Goal: Task Accomplishment & Management: Manage account settings

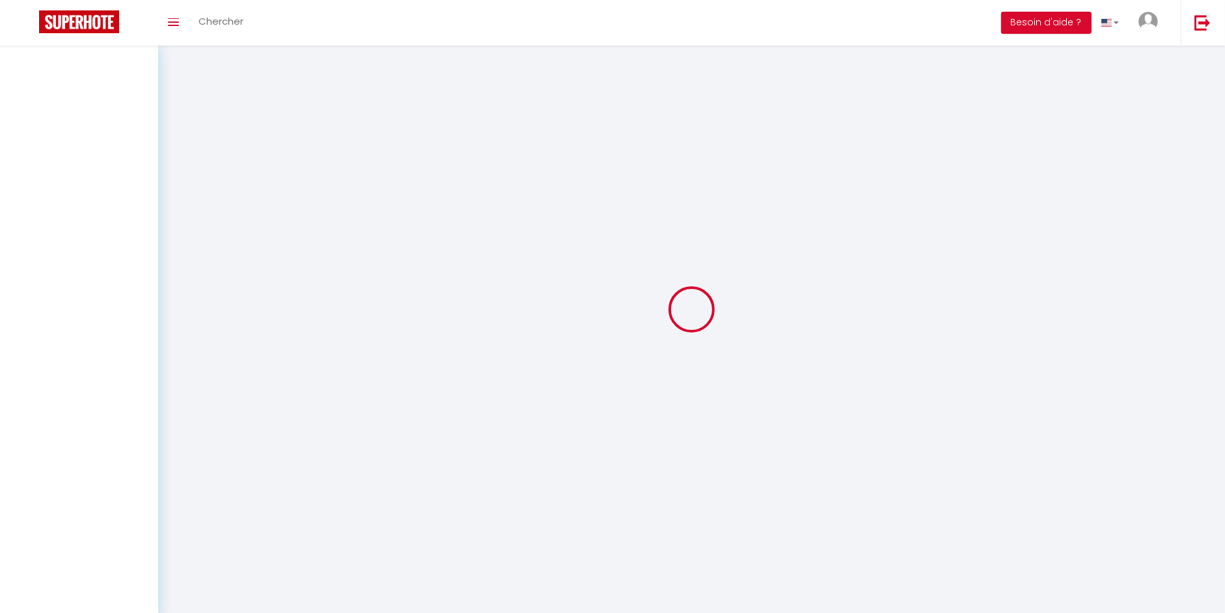
select select
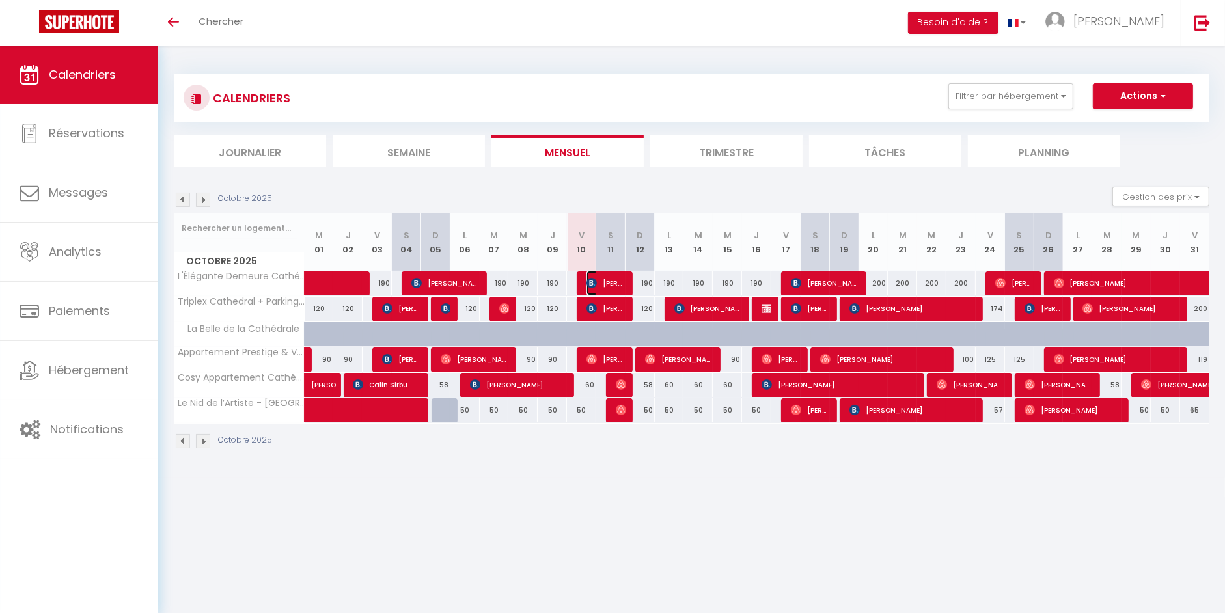
click at [591, 288] on span "[PERSON_NAME]" at bounding box center [605, 283] width 39 height 25
select select "OK"
select select "KO"
select select "0"
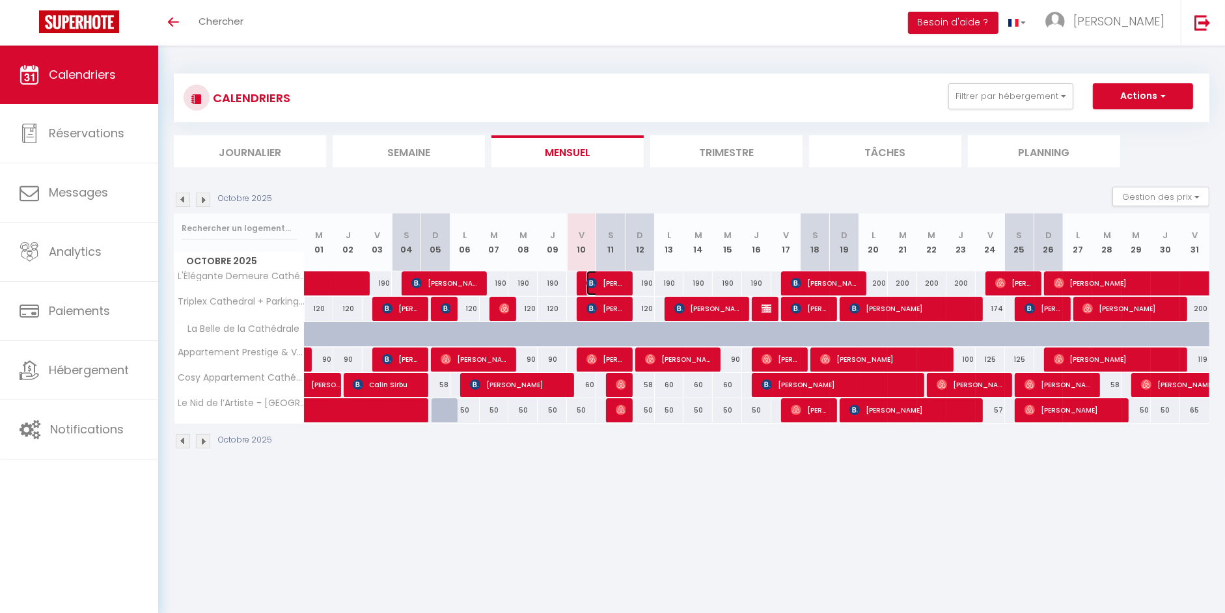
select select "1"
select select
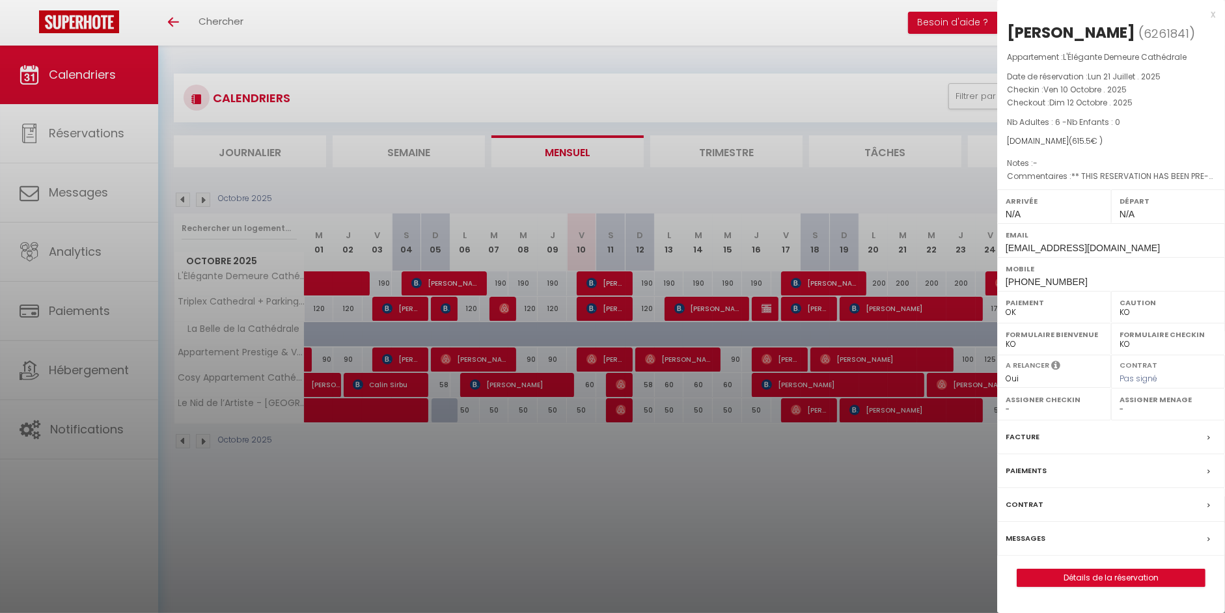
click at [600, 310] on div at bounding box center [612, 306] width 1225 height 613
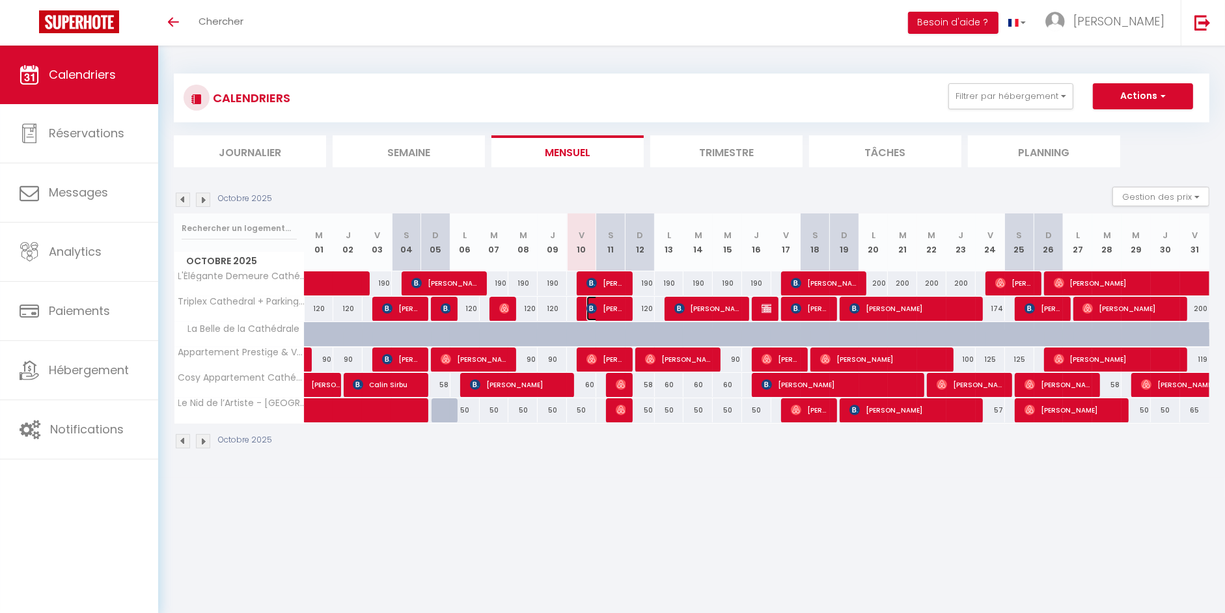
click at [600, 310] on span "[PERSON_NAME]" at bounding box center [605, 308] width 39 height 25
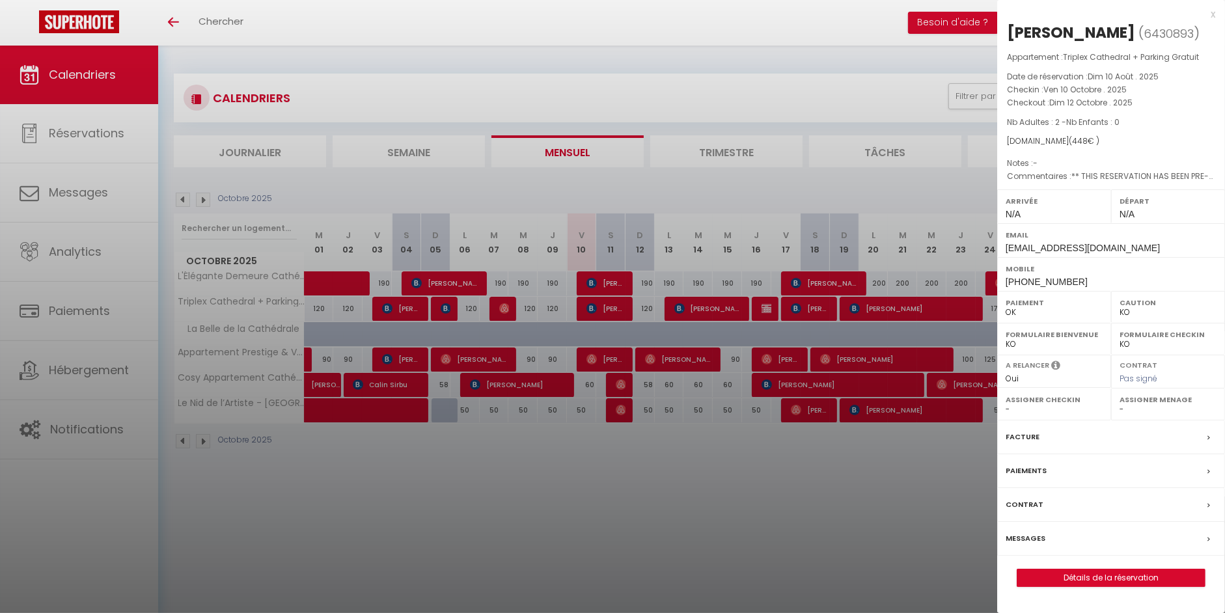
click at [504, 309] on div at bounding box center [612, 306] width 1225 height 613
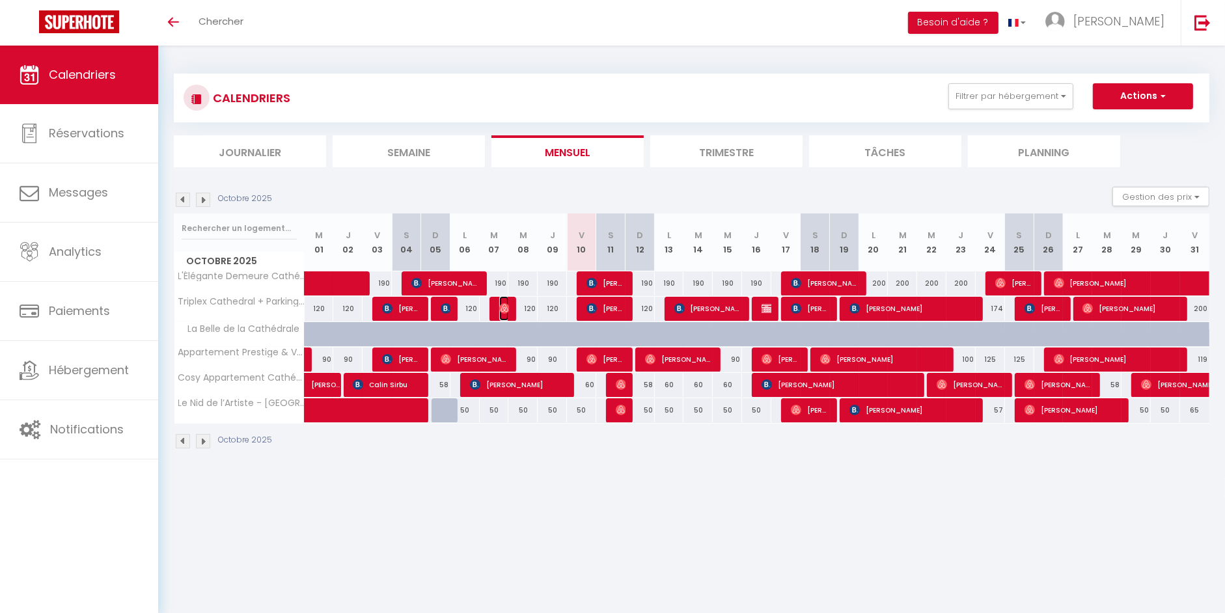
click at [504, 309] on img at bounding box center [504, 308] width 10 height 10
select select "OK"
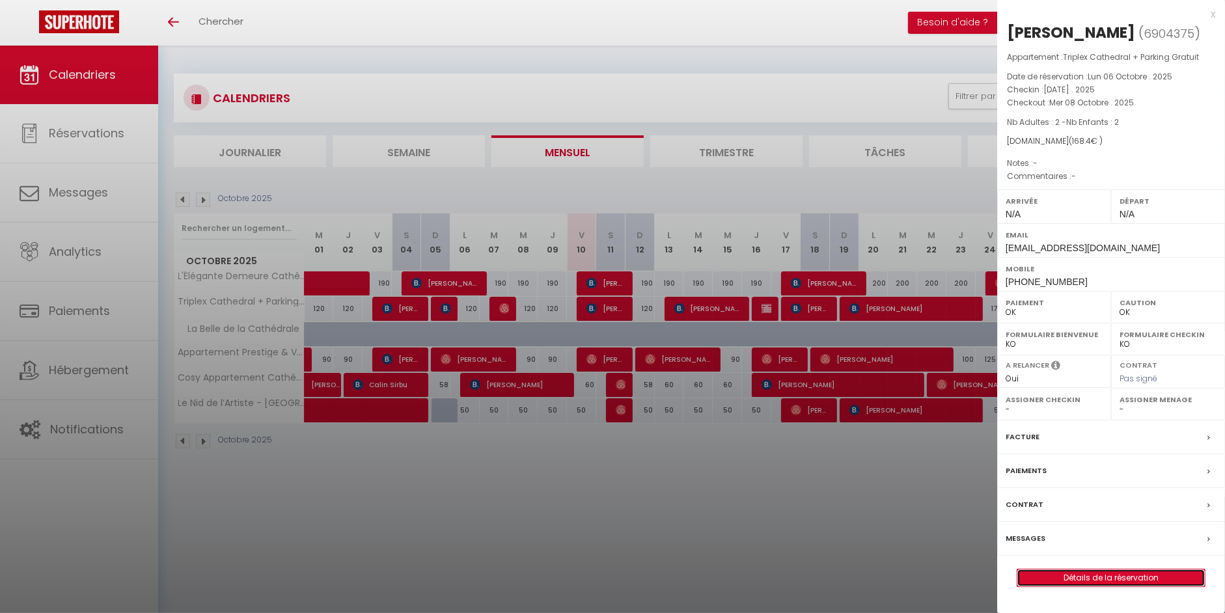
click at [1110, 586] on link "Détails de la réservation" at bounding box center [1110, 578] width 187 height 17
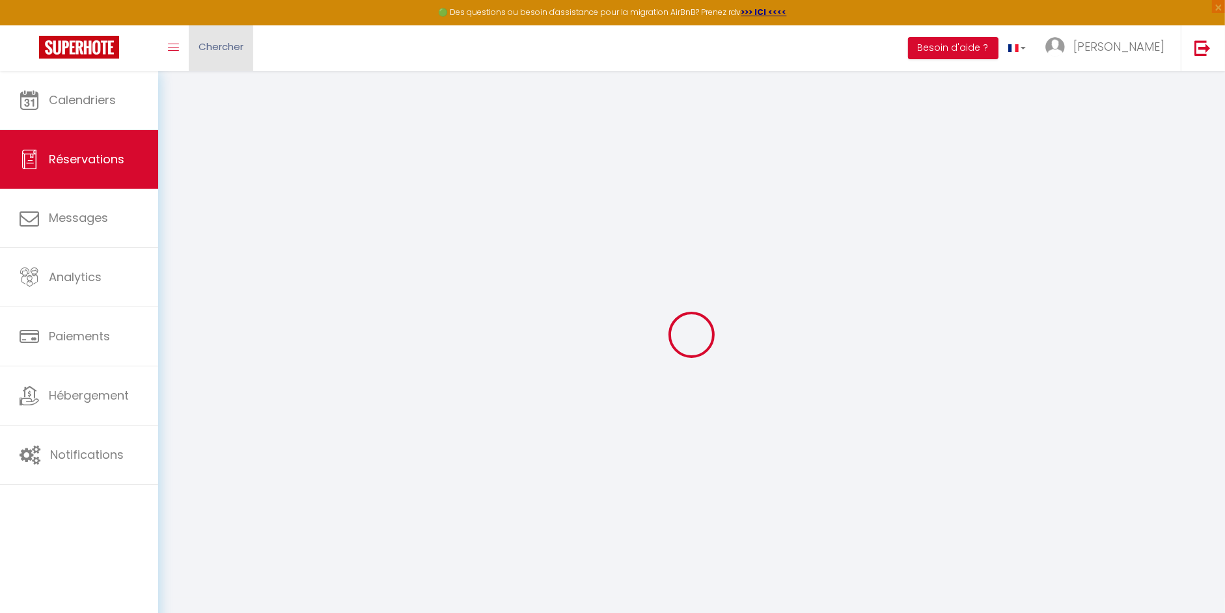
type input "[PERSON_NAME]"
type input "De Susbielle"
type input "[EMAIL_ADDRESS][DOMAIN_NAME]"
type input "[PHONE_NUMBER]"
select select
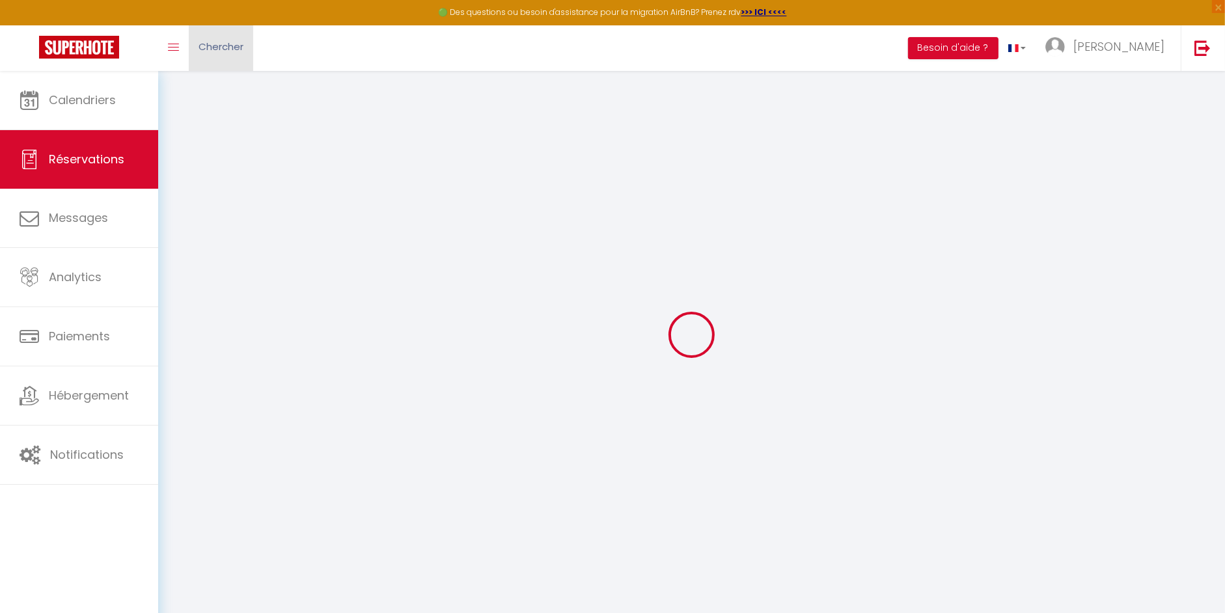
type input "24.9"
select select "61455"
select select "1"
select select
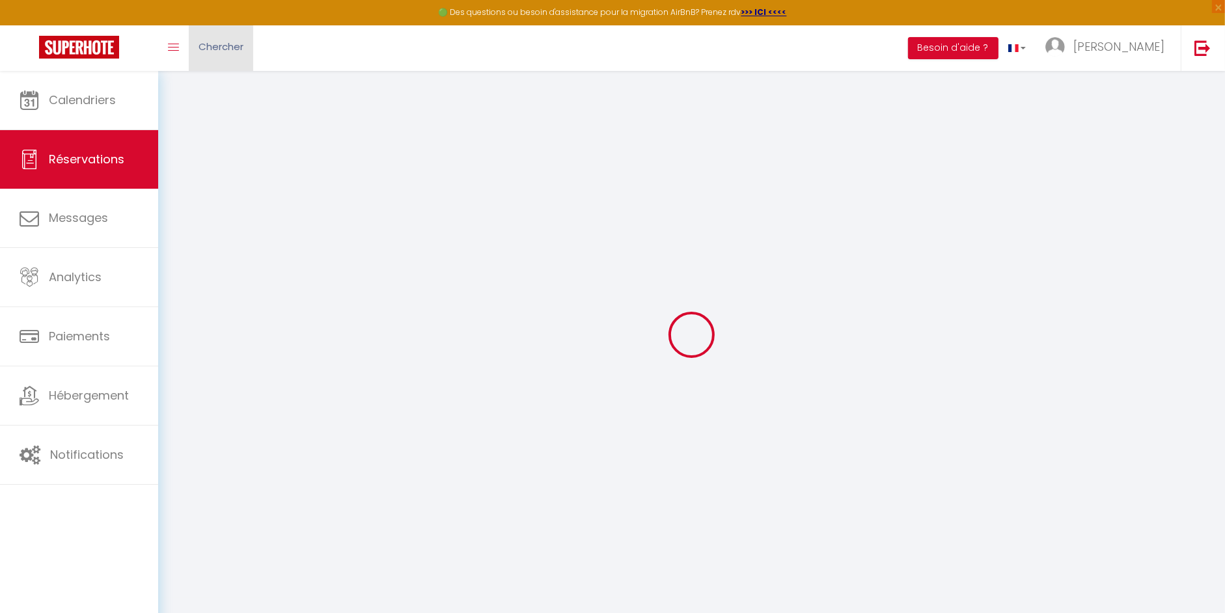
type input "2"
select select "12"
select select
type input "96"
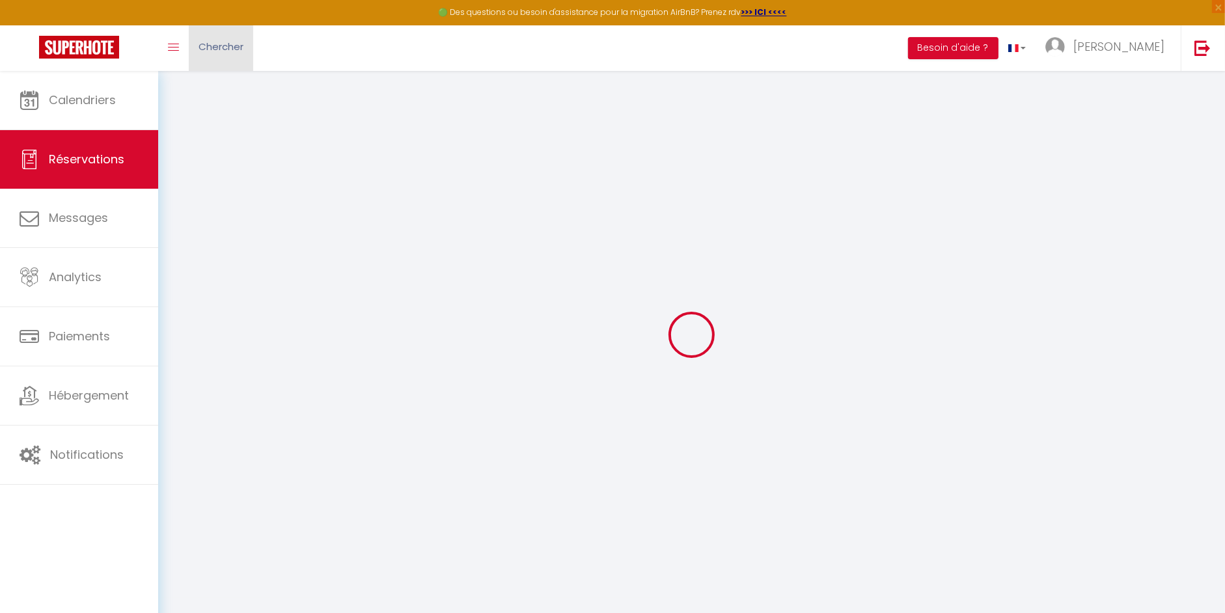
checkbox input "false"
type input "0"
select select "1"
type input "0"
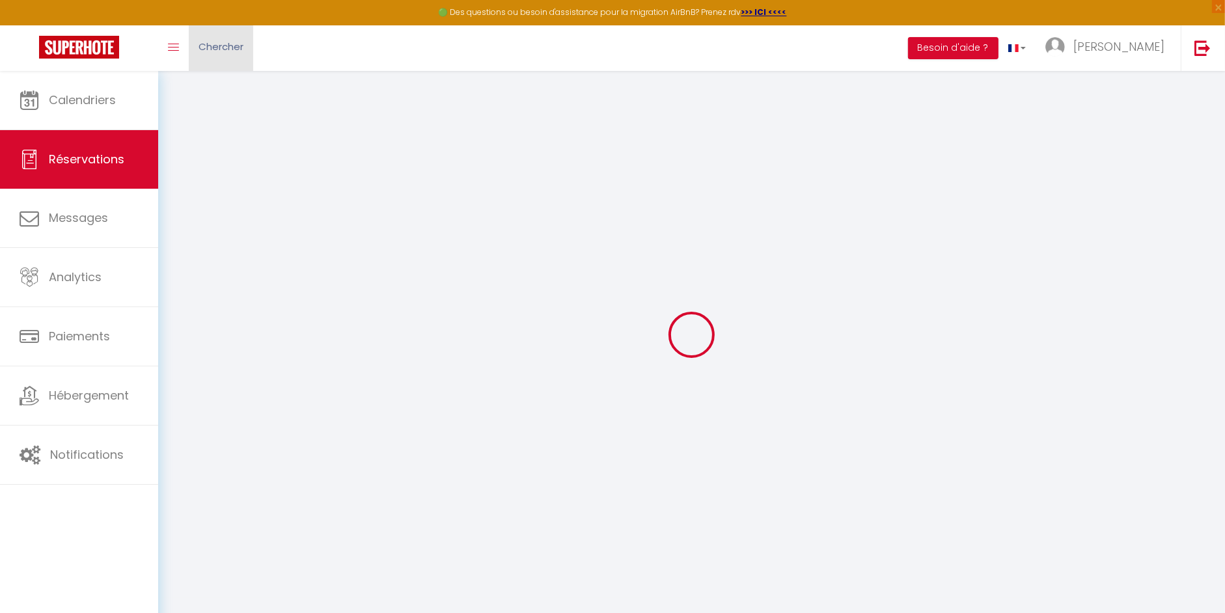
type input "0"
select select
select select "15"
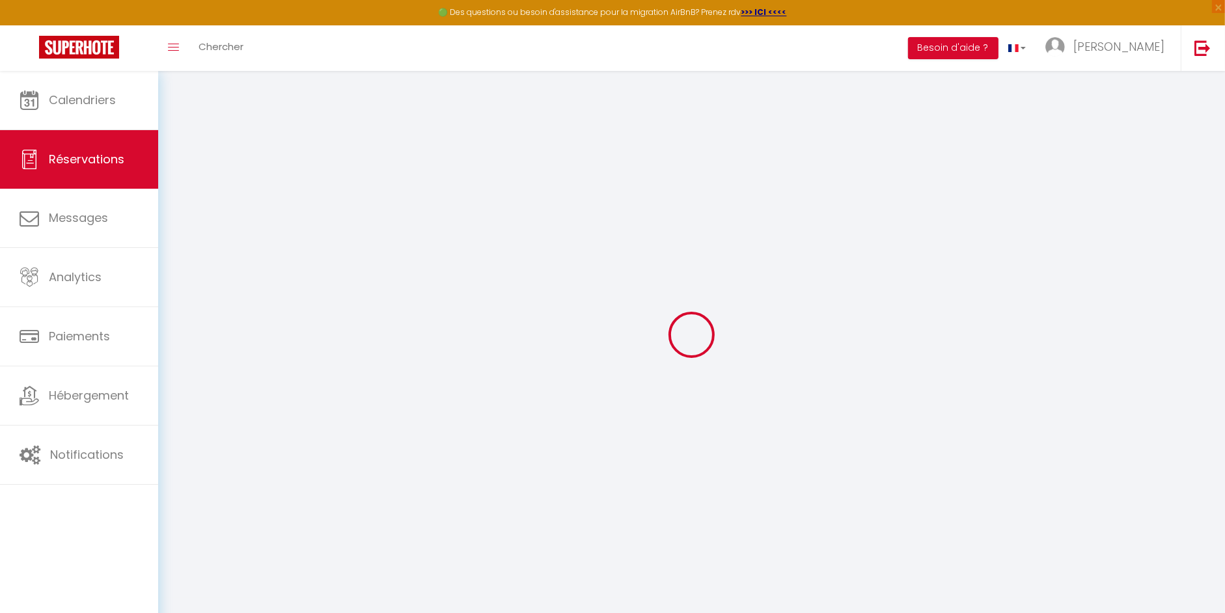
checkbox input "false"
select select
checkbox input "false"
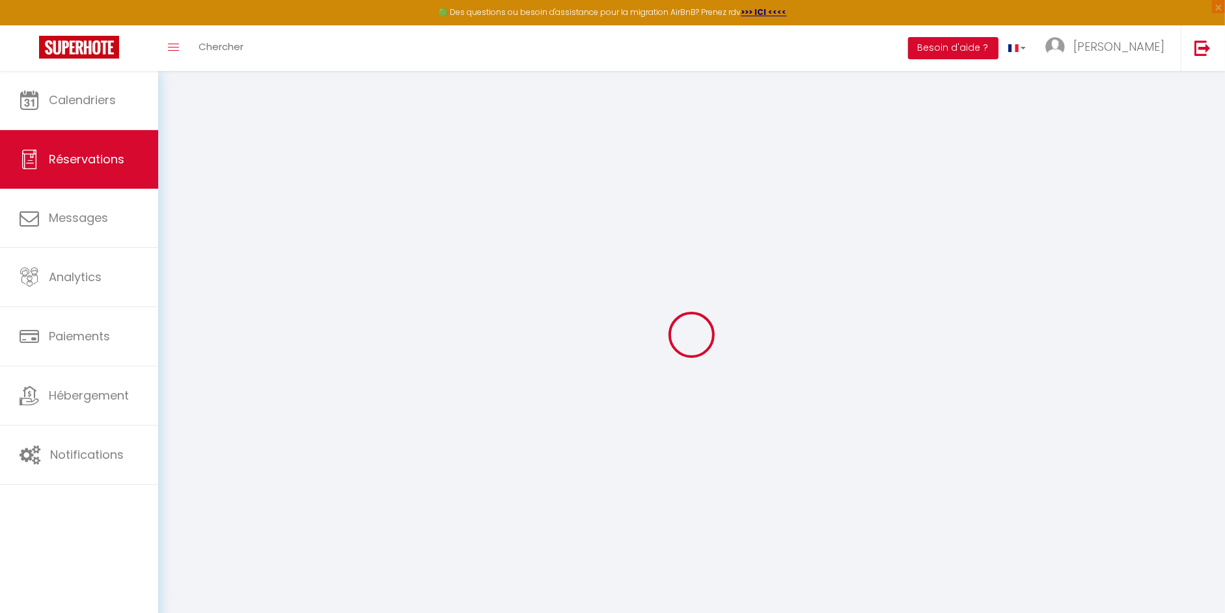
select select
checkbox input "false"
select select
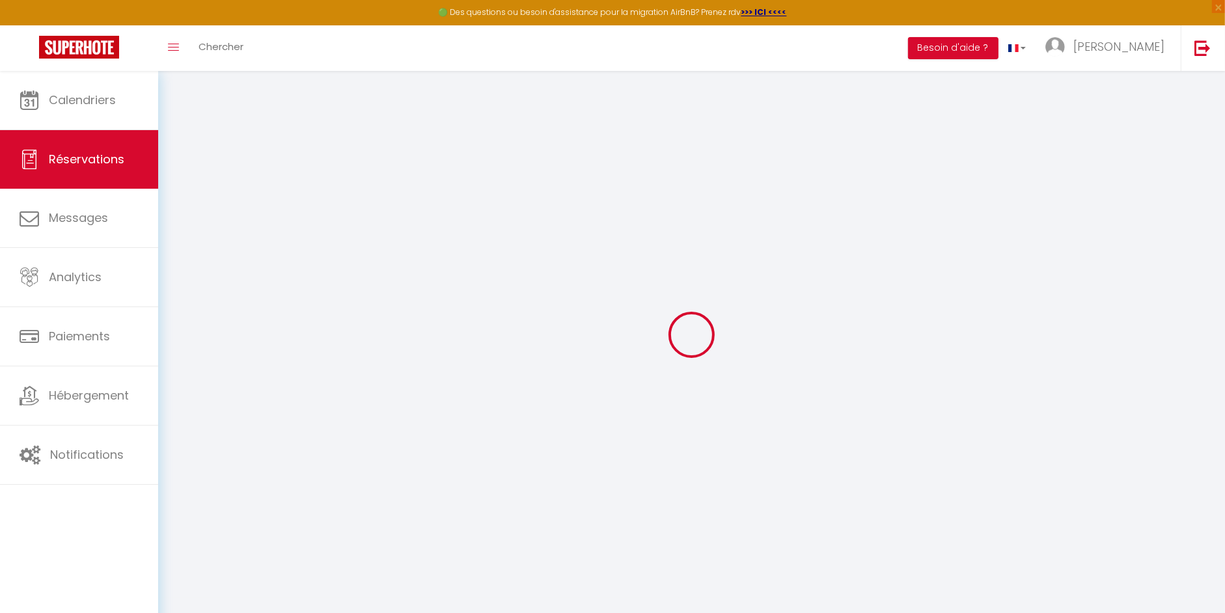
type input "70"
type input "2.4"
select select
checkbox input "false"
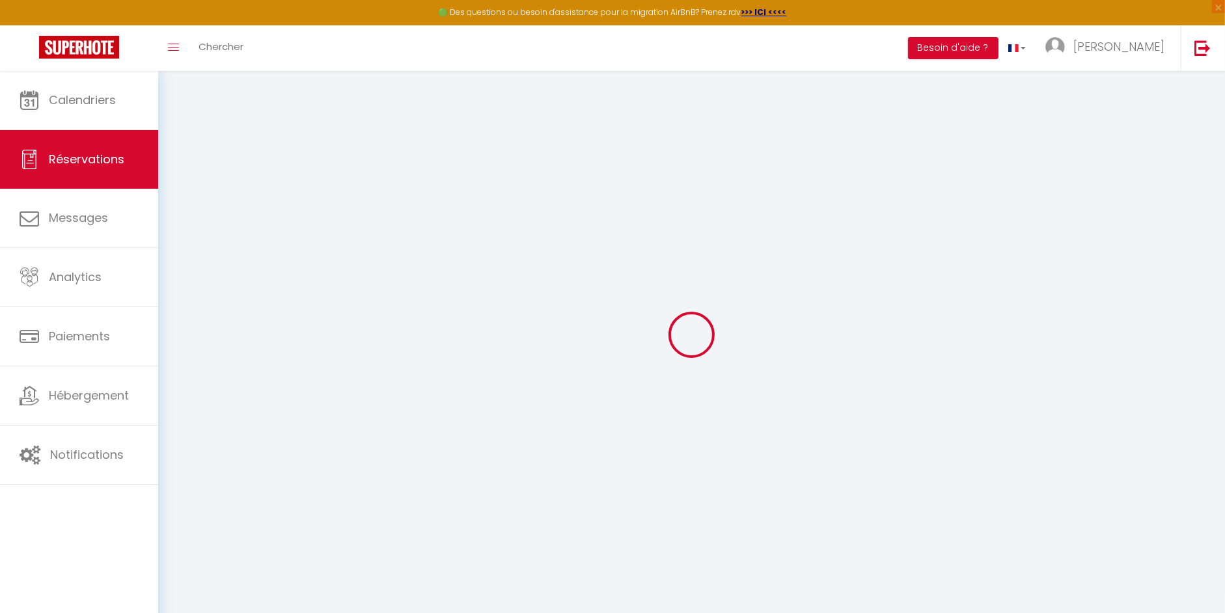
select select
checkbox input "false"
select select
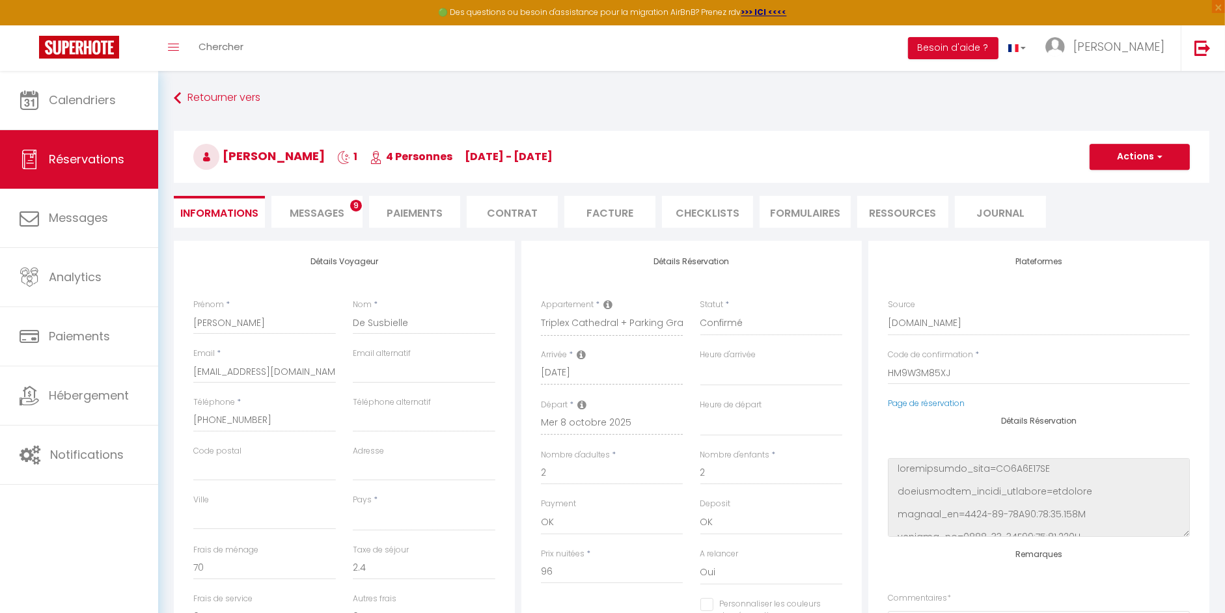
click at [319, 211] on span "Messages" at bounding box center [317, 213] width 55 height 15
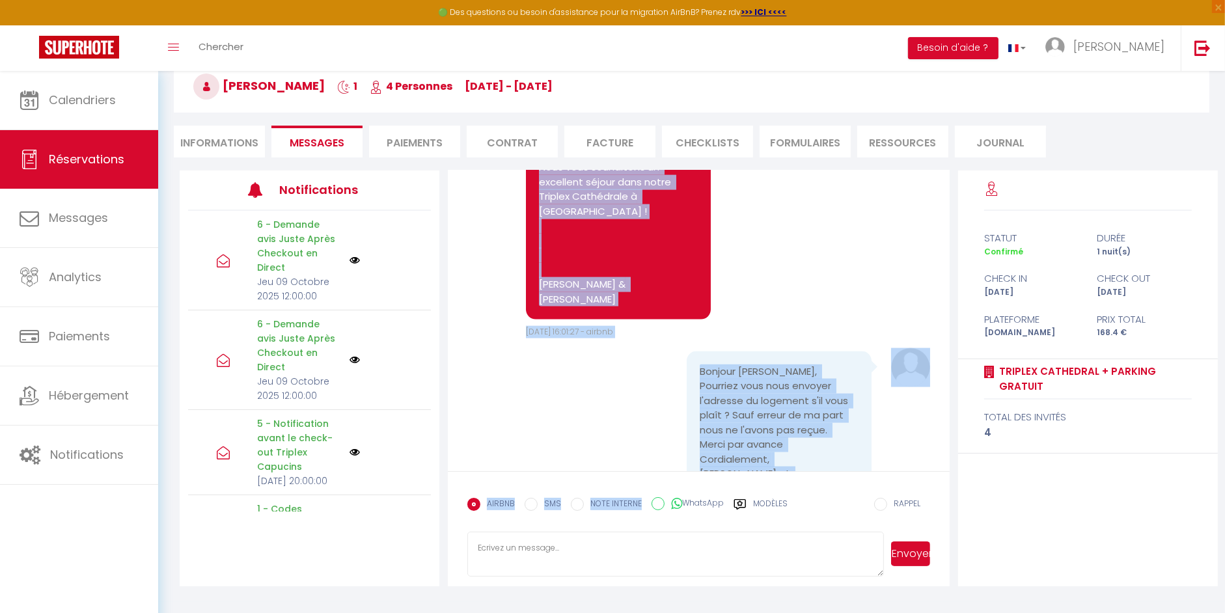
scroll to position [7955, 0]
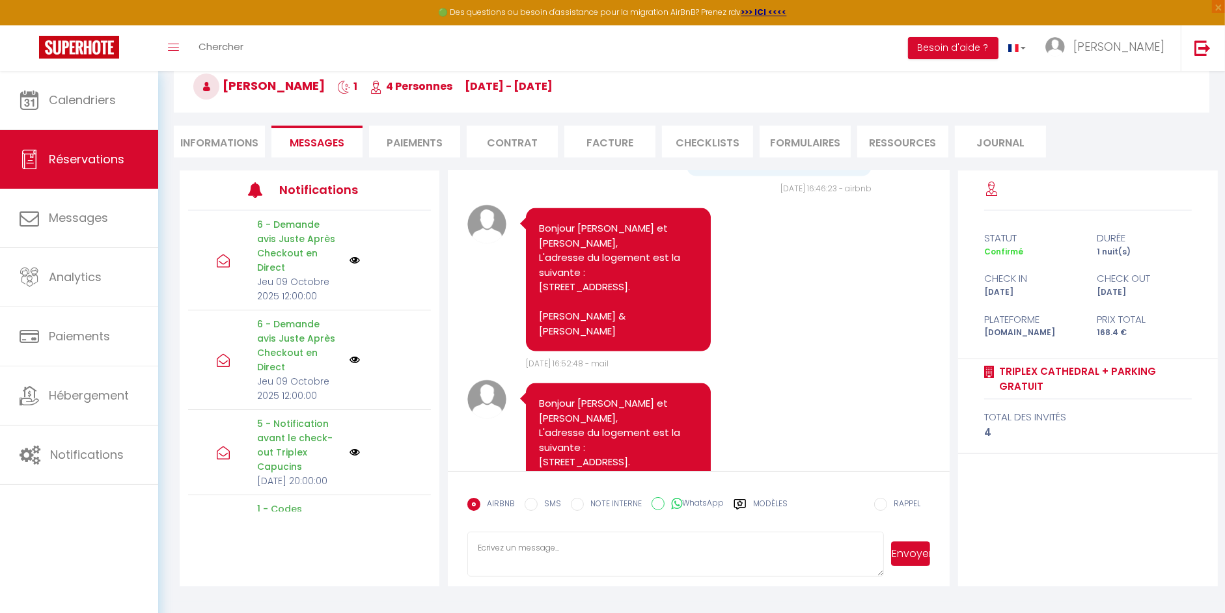
drag, startPoint x: 538, startPoint y: 237, endPoint x: 655, endPoint y: 251, distance: 117.3
copy pre "Bonjour [PERSON_NAME], 🔑 Vos codes d'accès : – Code d’entrée de l’immeuble : 25…"
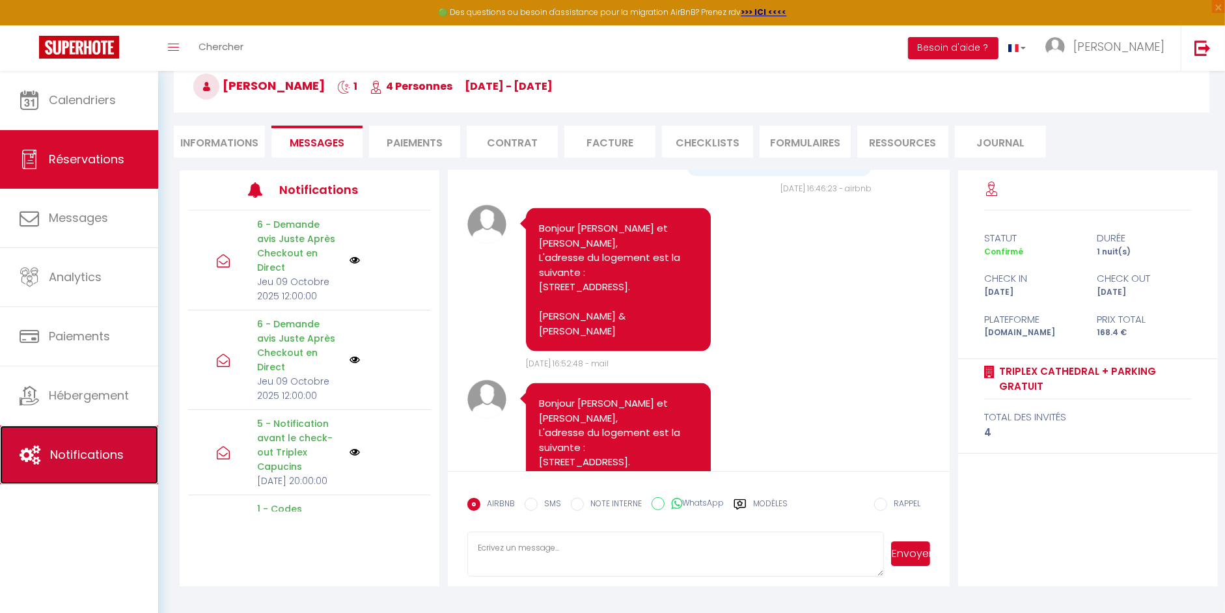
click at [89, 451] on span "Notifications" at bounding box center [87, 455] width 74 height 16
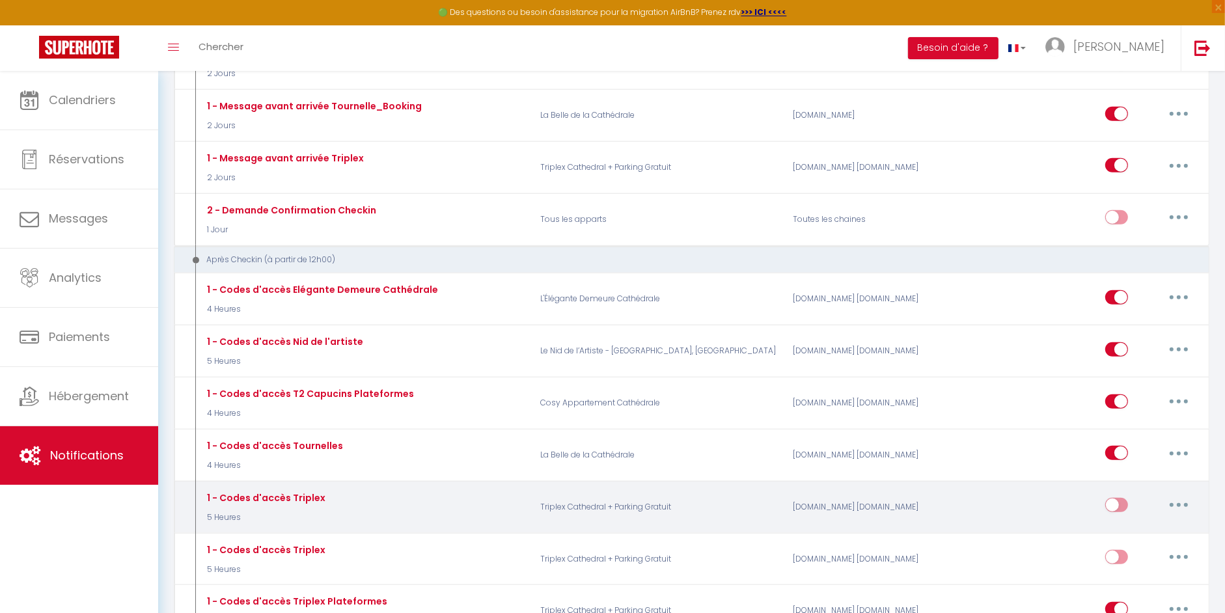
scroll to position [1038, 0]
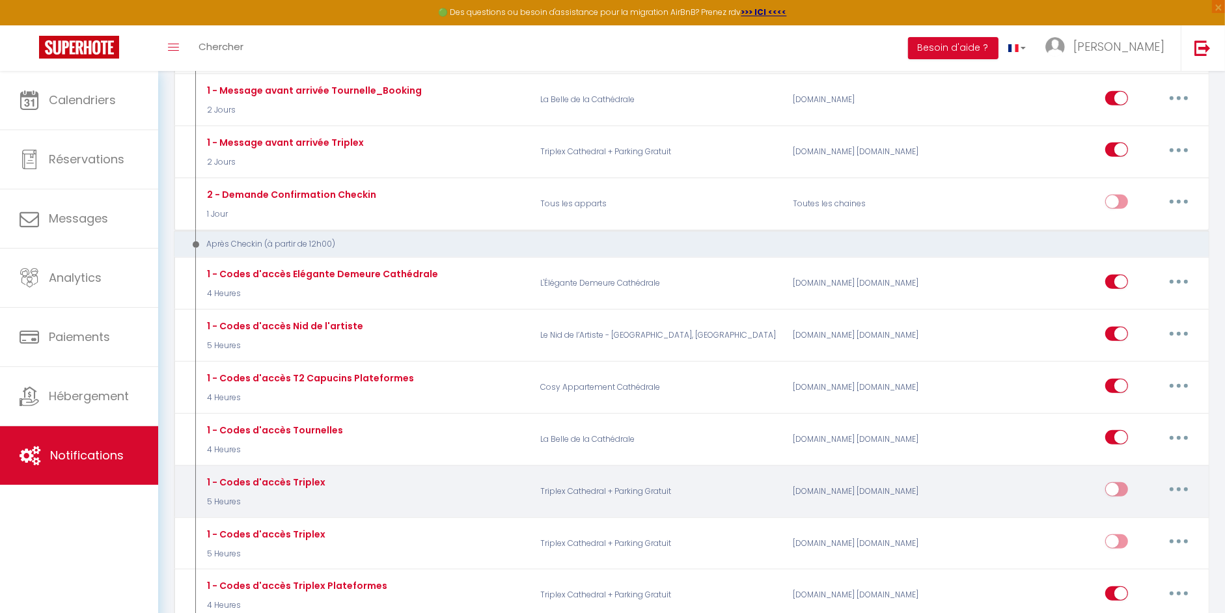
click at [350, 482] on div "1 - Codes d'accès Triplex 5 Heures" at bounding box center [363, 492] width 337 height 38
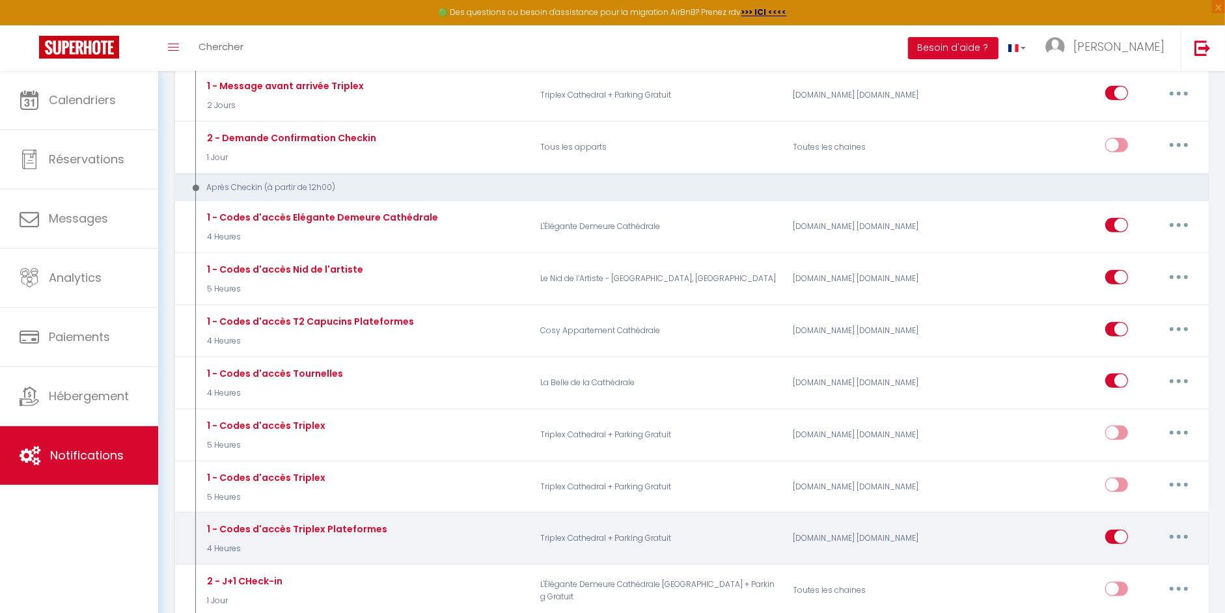
scroll to position [1097, 0]
click at [1175, 525] on button "button" at bounding box center [1179, 535] width 36 height 21
click at [1132, 553] on link "Editer" at bounding box center [1145, 564] width 96 height 22
type input "1 - Codes d'accès Triplex Plateformes"
select select "3"
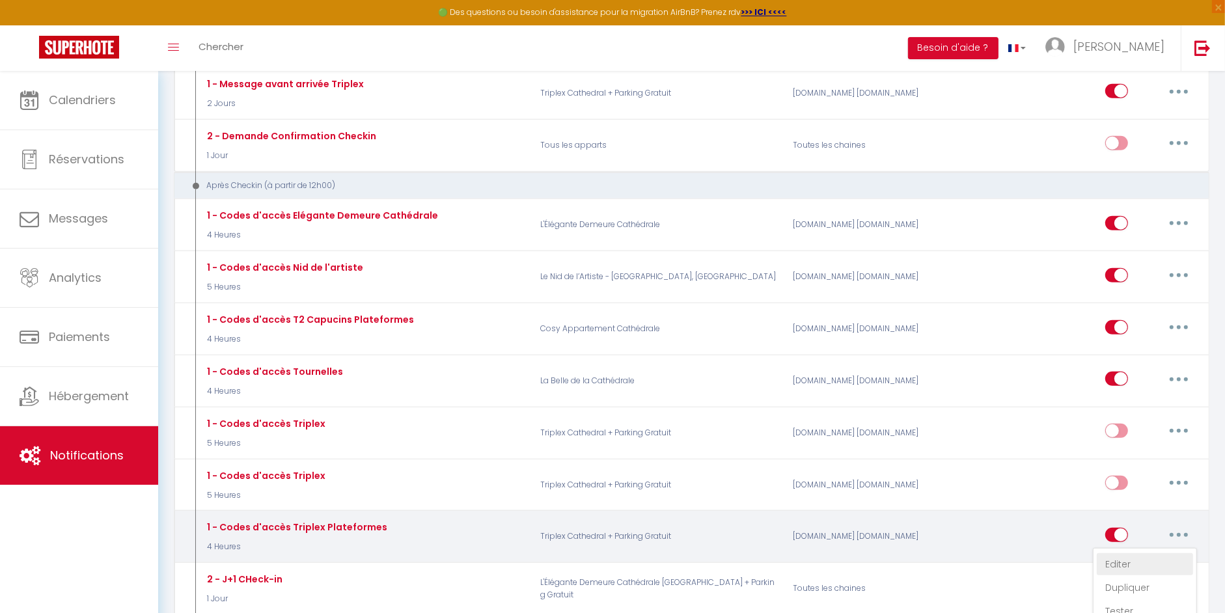
select select "4 Heures"
select select "if_booking_is_paid"
checkbox input "true"
checkbox input "false"
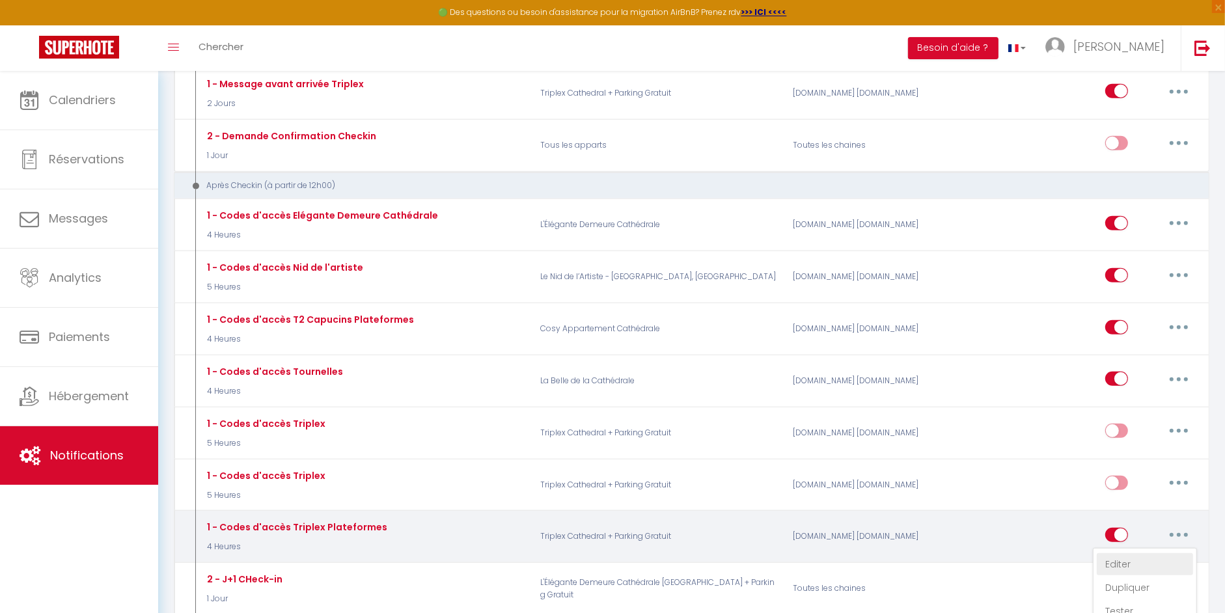
radio input "true"
type input "Vos Codes d'accès"
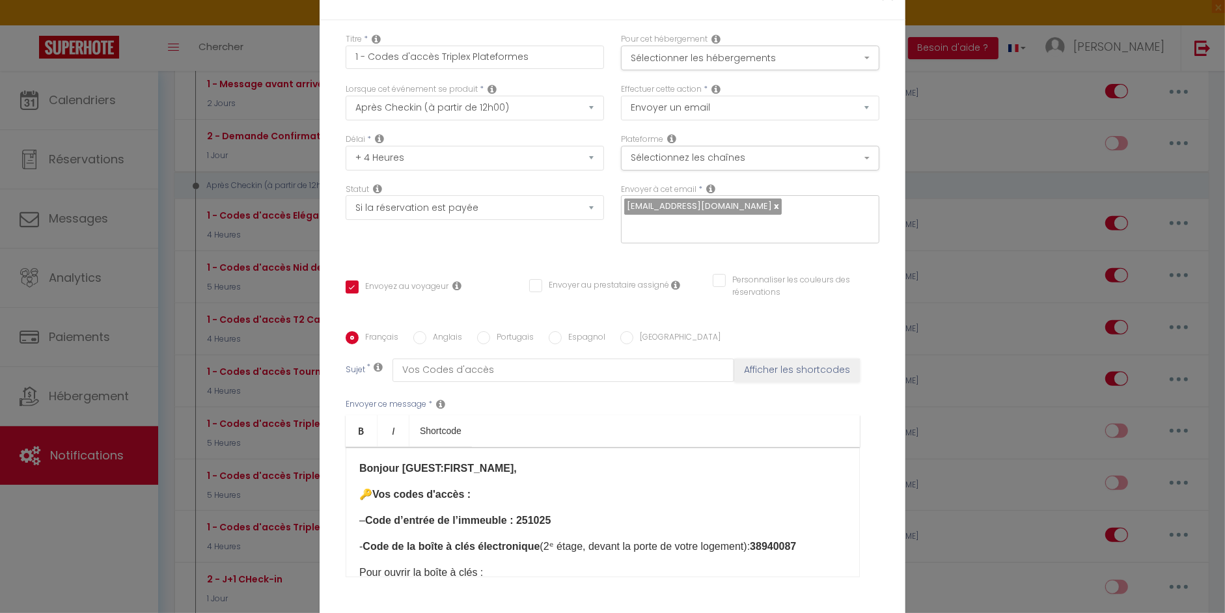
click at [639, 513] on p "– Code d’entrée de l’immeuble : 251025" at bounding box center [602, 521] width 487 height 16
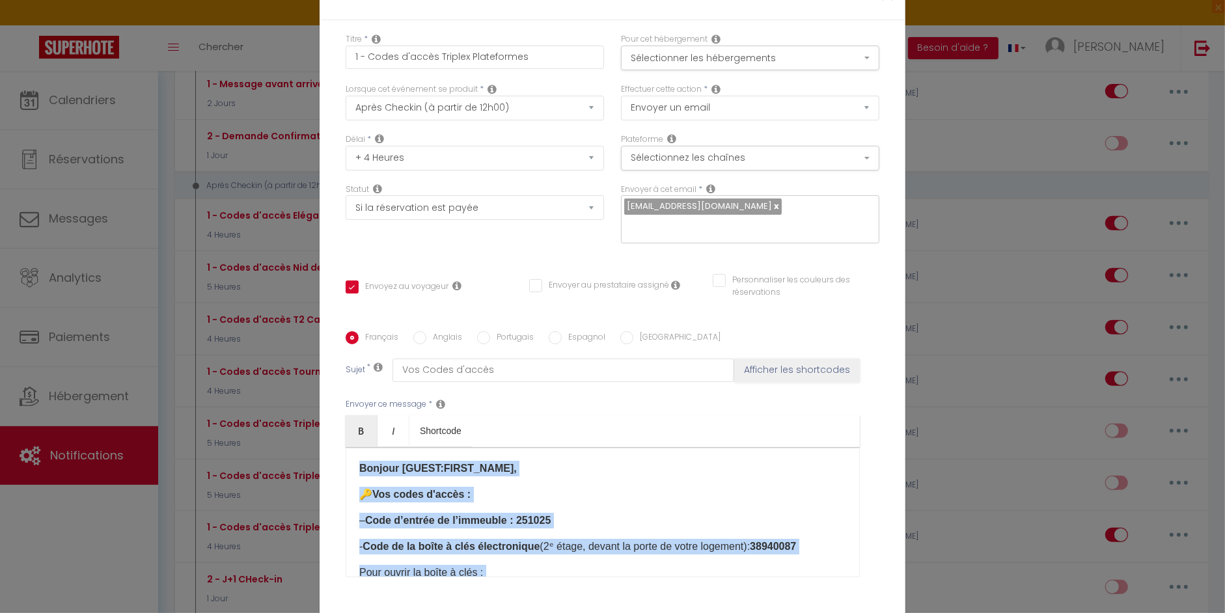
copy div "Bonjour [GUEST:FIRST_NAME], 🔑 Vos codes d'accès : – Code d’entrée de l’immeuble…"
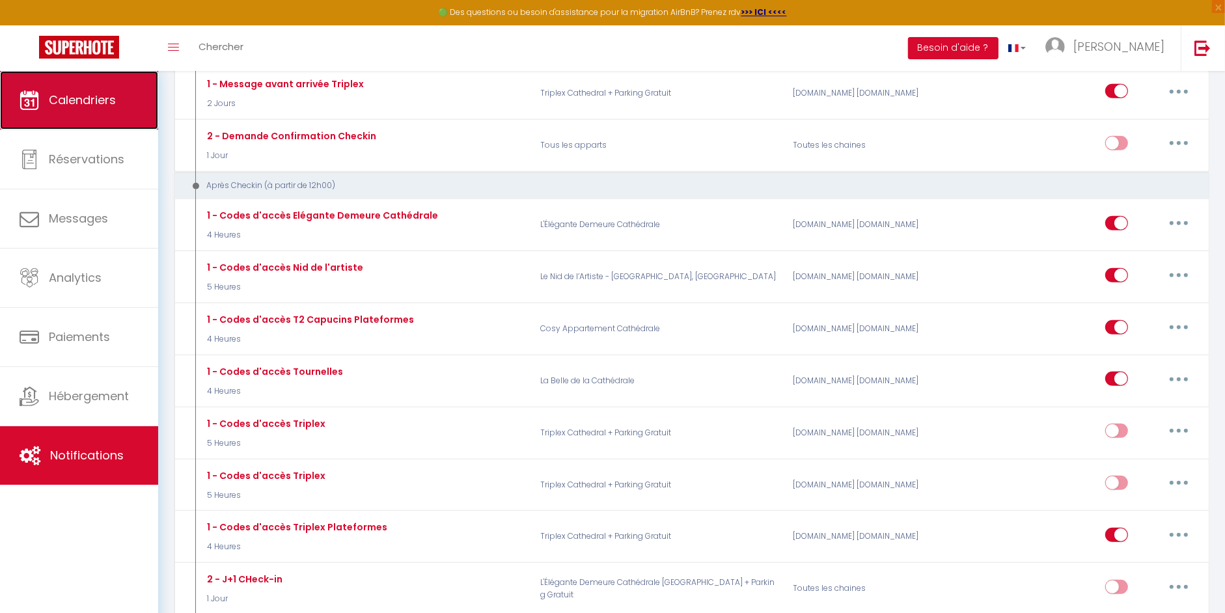
click at [89, 94] on span "Calendriers" at bounding box center [82, 100] width 67 height 16
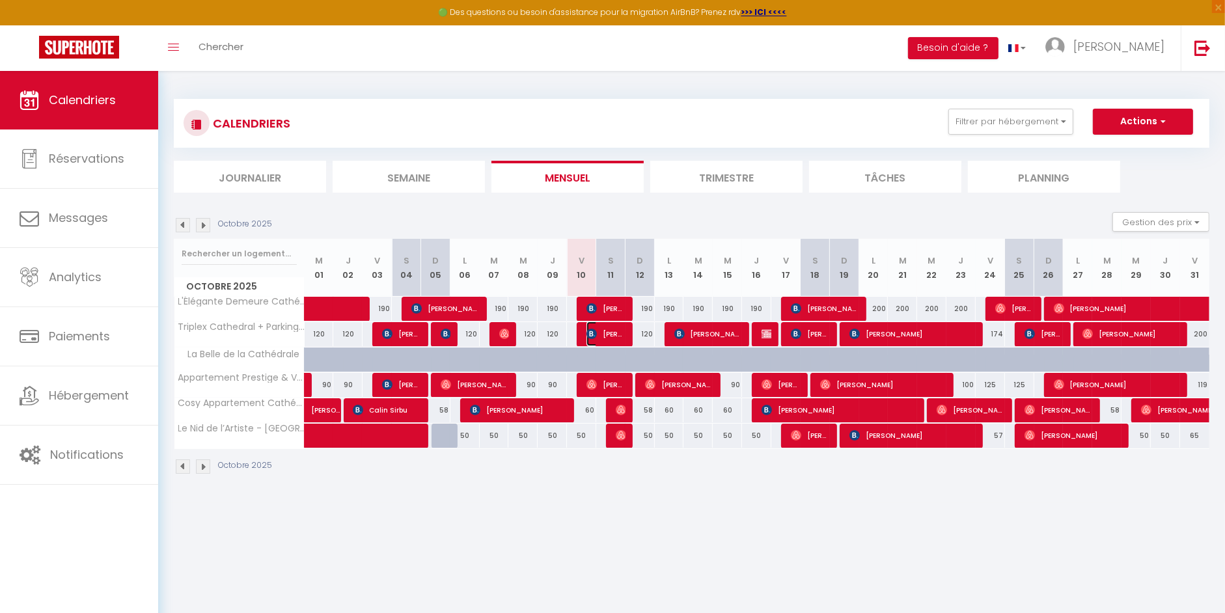
click at [601, 336] on span "[PERSON_NAME]" at bounding box center [605, 334] width 39 height 25
select select "OK"
select select "KO"
select select "0"
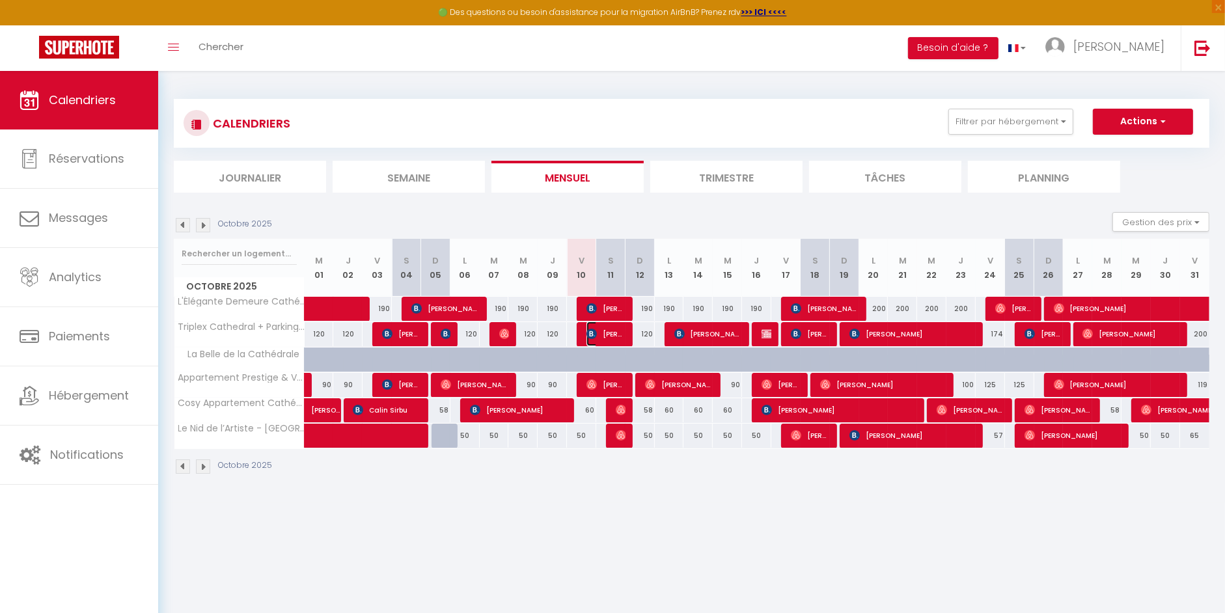
select select "1"
select select
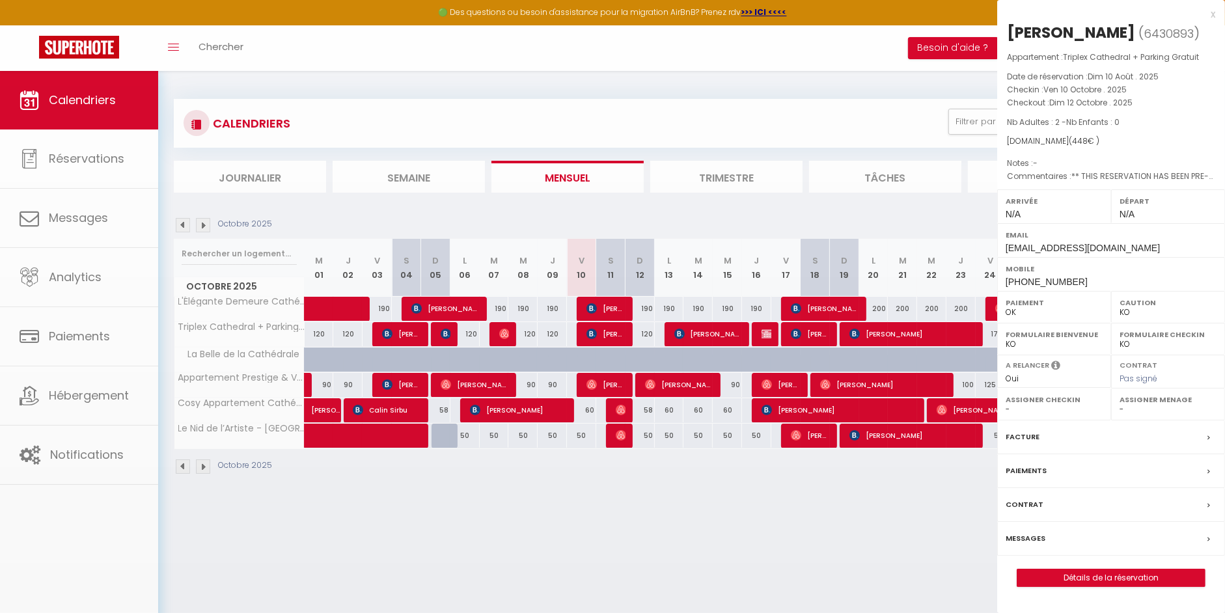
click at [601, 336] on div at bounding box center [612, 306] width 1225 height 613
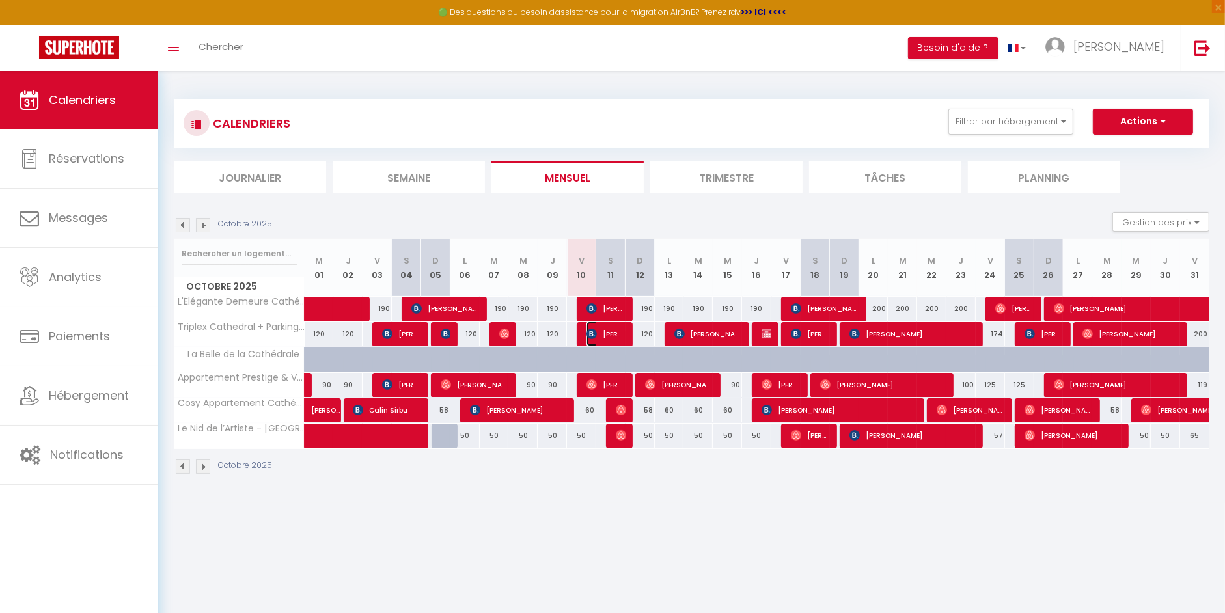
click at [609, 338] on span "[PERSON_NAME]" at bounding box center [605, 334] width 39 height 25
click at [0, 0] on div at bounding box center [0, 0] width 0 height 0
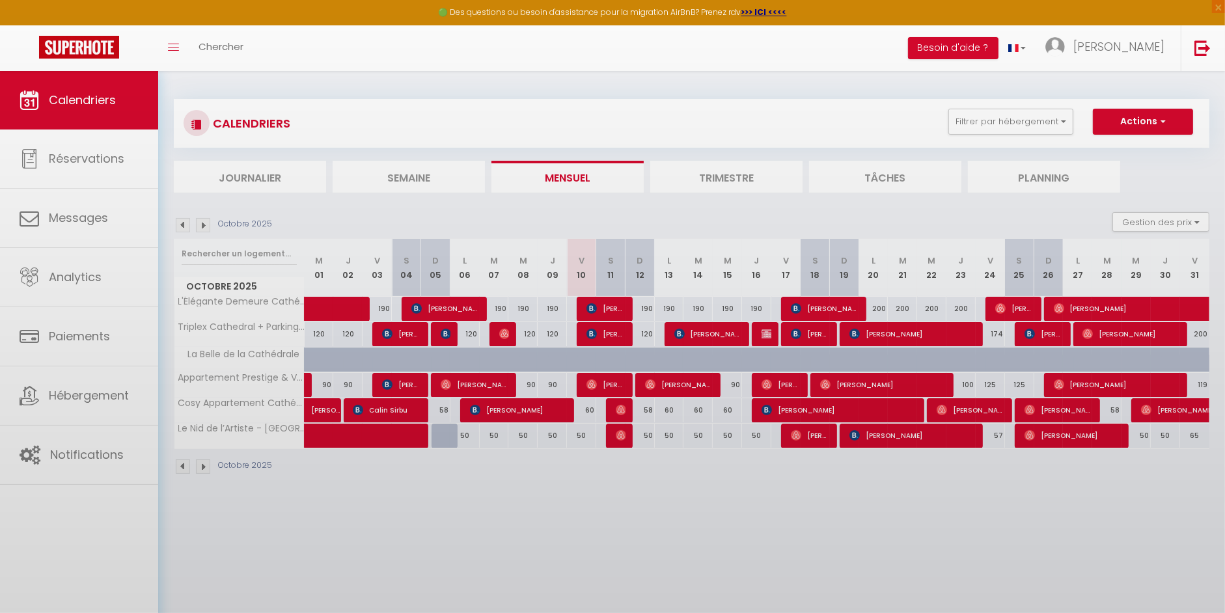
click at [609, 338] on div at bounding box center [612, 306] width 1225 height 613
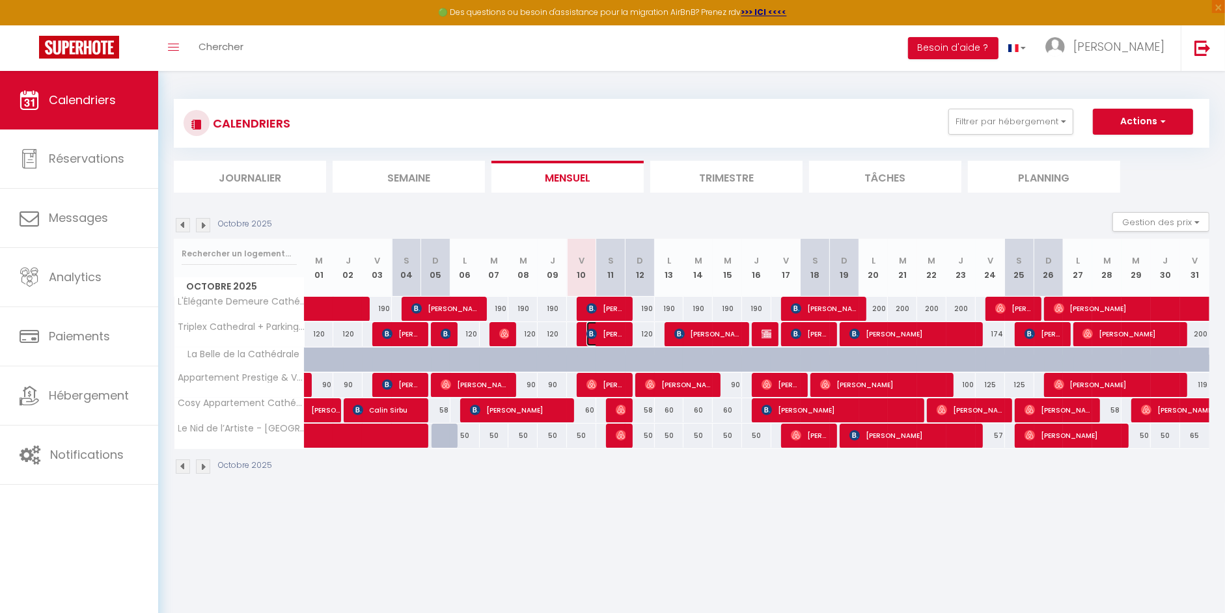
click at [609, 338] on span "[PERSON_NAME]" at bounding box center [605, 334] width 39 height 25
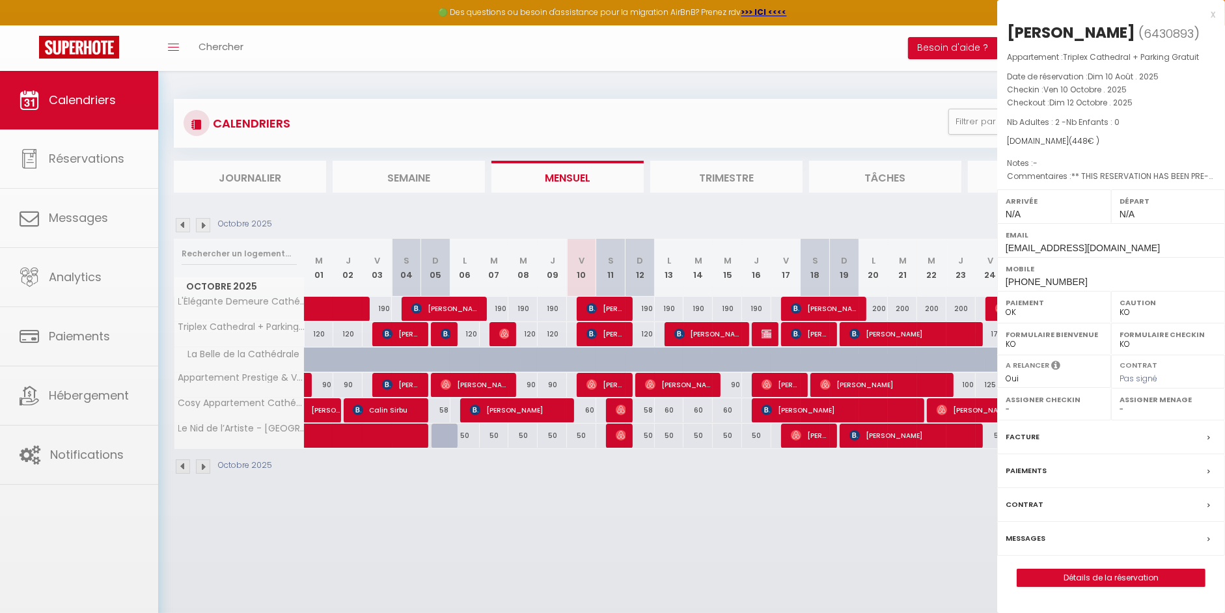
click at [609, 338] on div at bounding box center [612, 306] width 1225 height 613
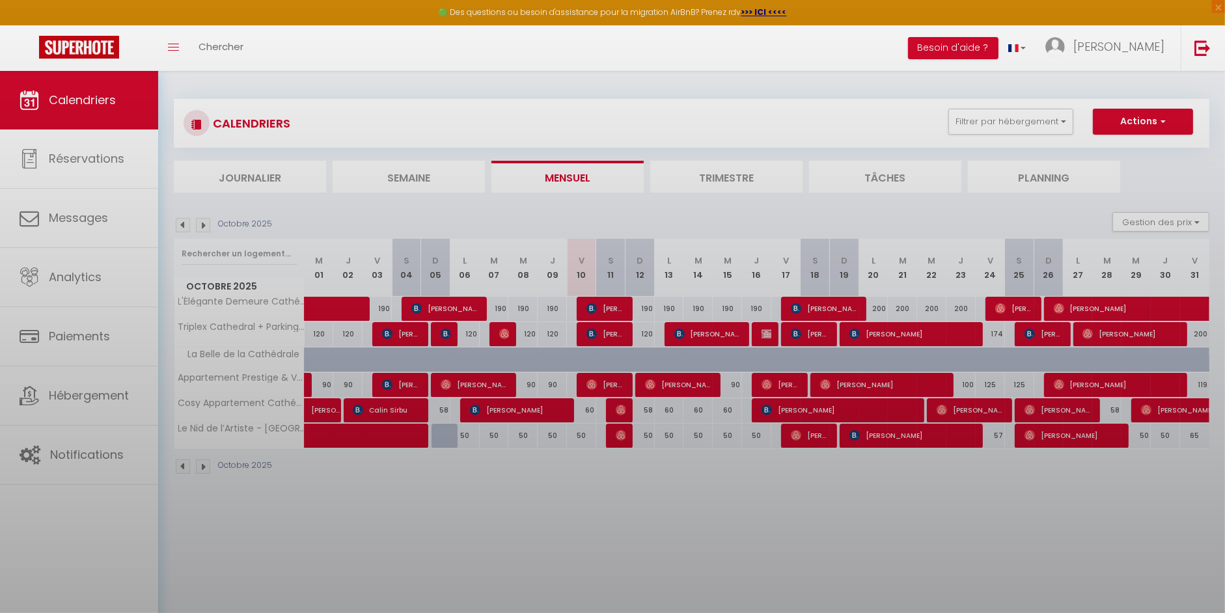
click at [609, 338] on div at bounding box center [612, 306] width 1225 height 613
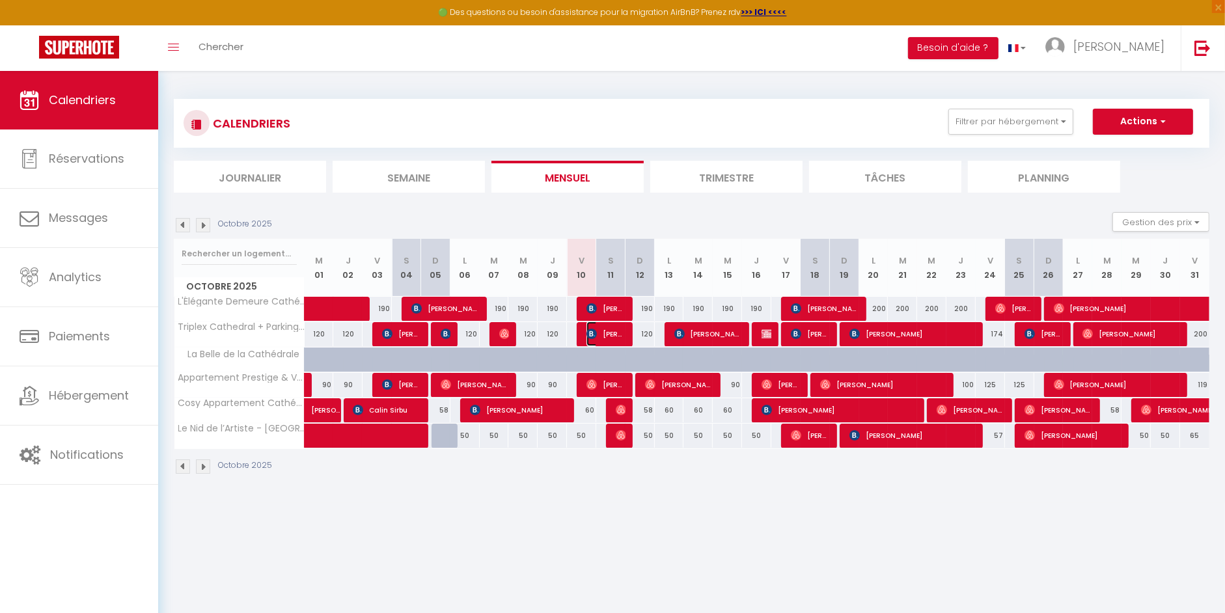
click at [608, 335] on span "[PERSON_NAME]" at bounding box center [605, 334] width 39 height 25
click at [0, 0] on div at bounding box center [0, 0] width 0 height 0
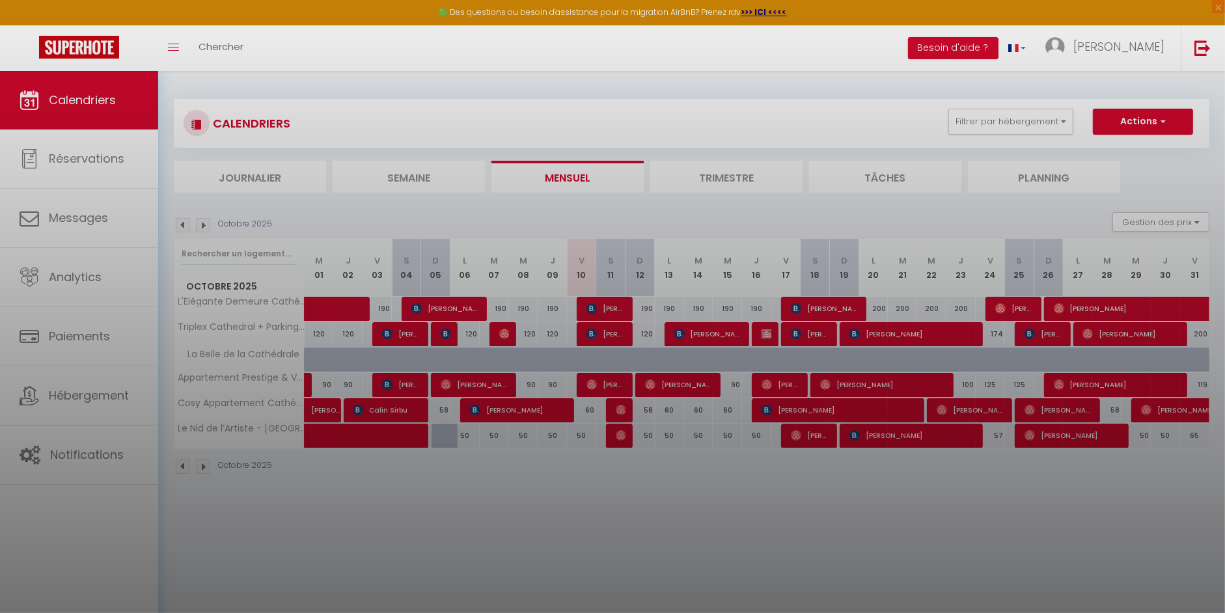
click at [608, 335] on div at bounding box center [612, 306] width 1225 height 613
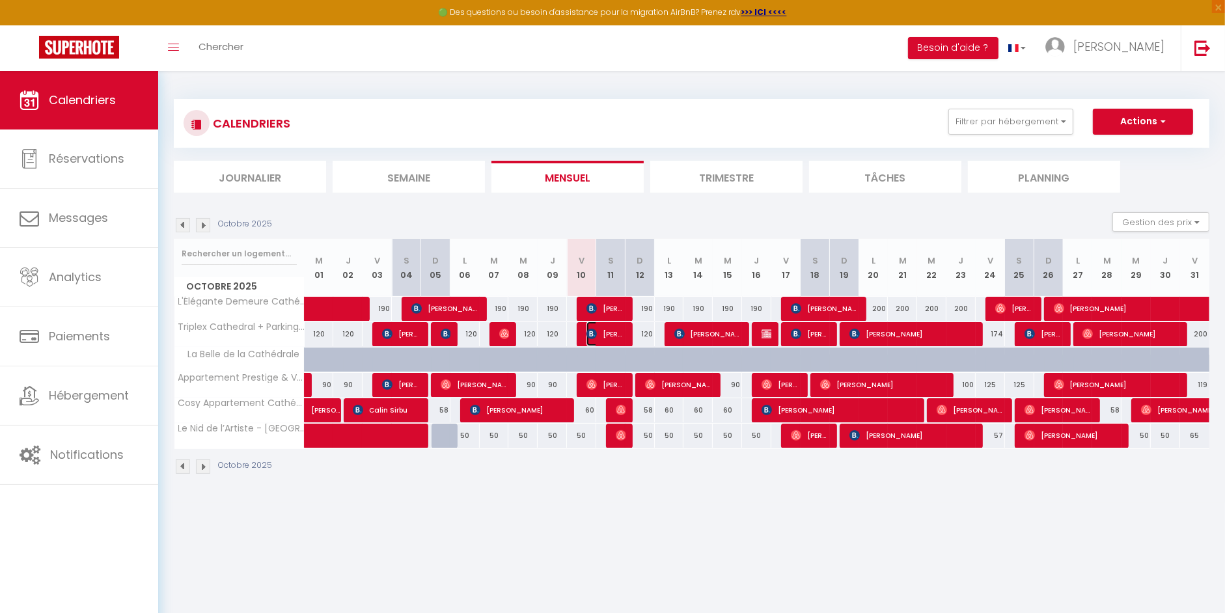
click at [608, 335] on span "[PERSON_NAME]" at bounding box center [605, 334] width 39 height 25
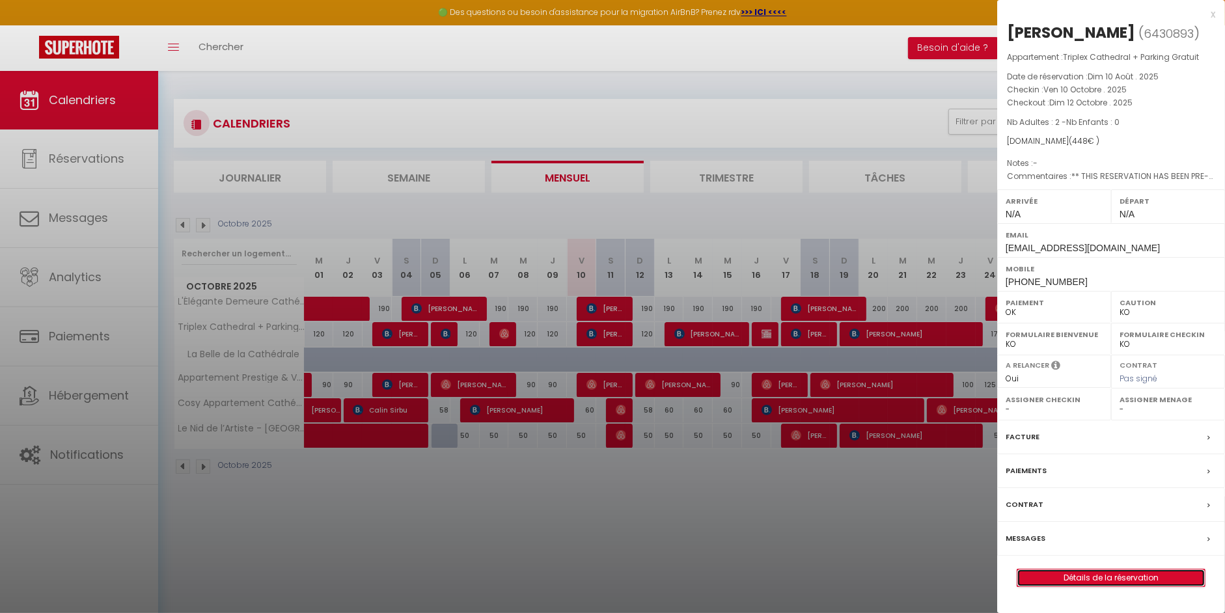
click at [1107, 586] on link "Détails de la réservation" at bounding box center [1110, 578] width 187 height 17
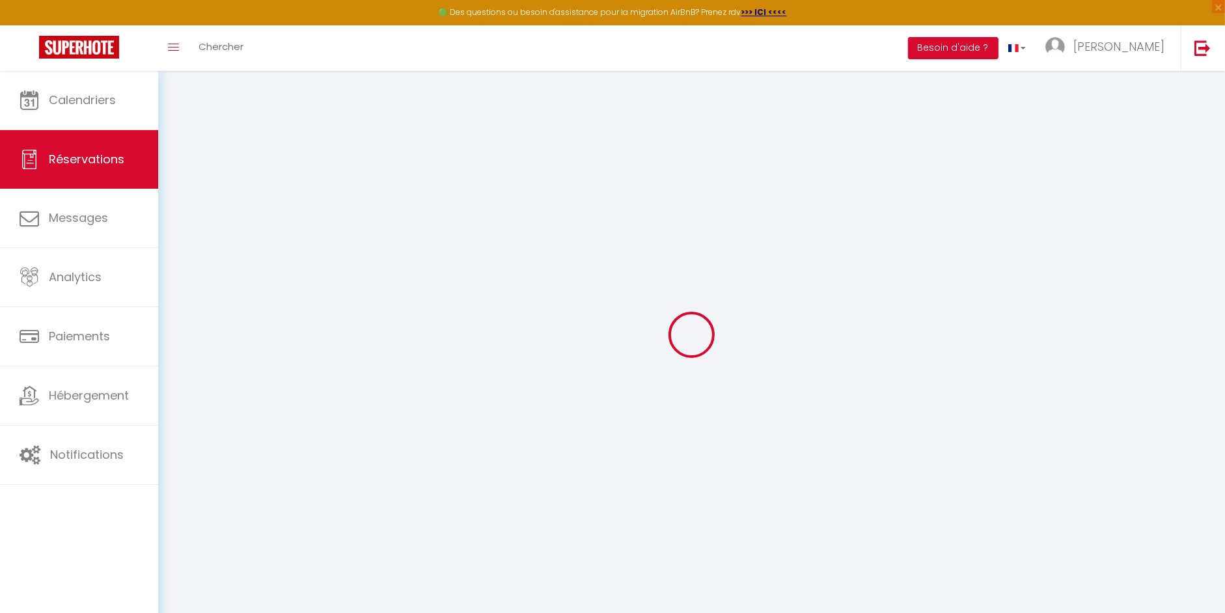
type input "Friederike"
type input "Musterle"
type input "[EMAIL_ADDRESS][DOMAIN_NAME]"
type input "[PHONE_NUMBER]"
type input "[STREET_ADDRESS]"
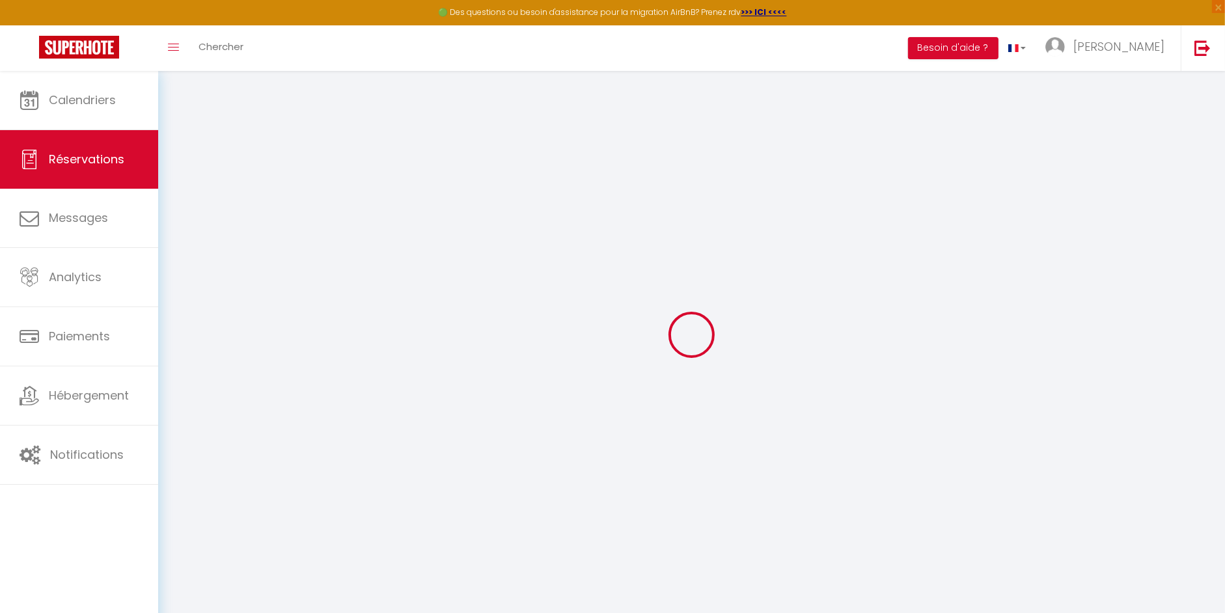
type input "[GEOGRAPHIC_DATA]"
select select "DE"
type input "73.1"
type input "6.27"
select select "61455"
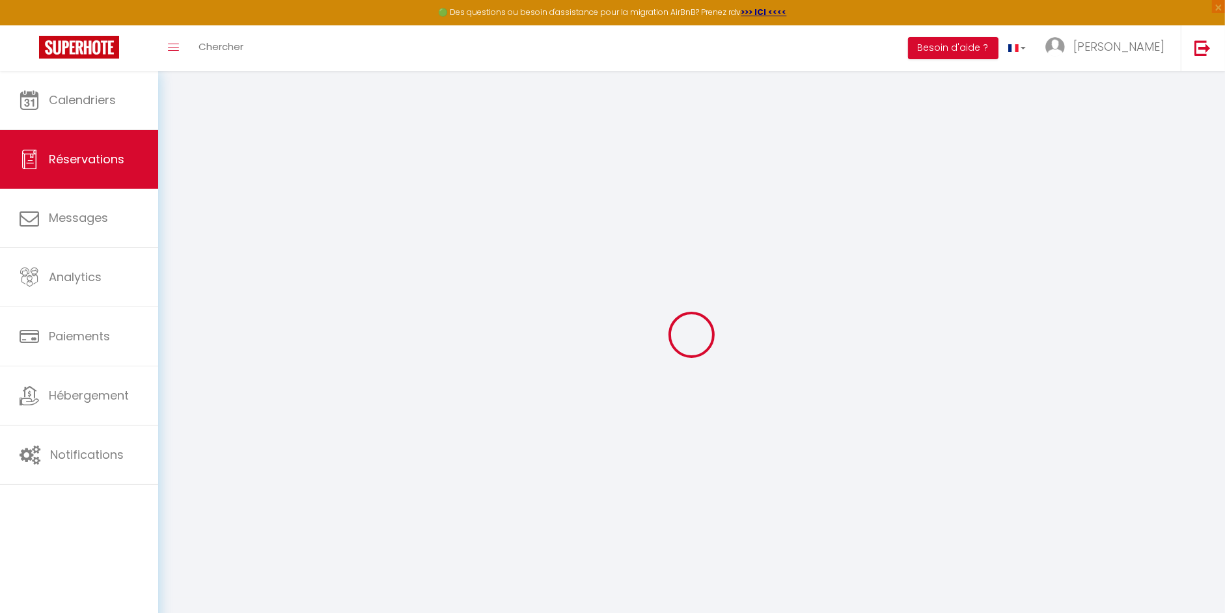
select select "1"
select select
type input "2"
select select "12"
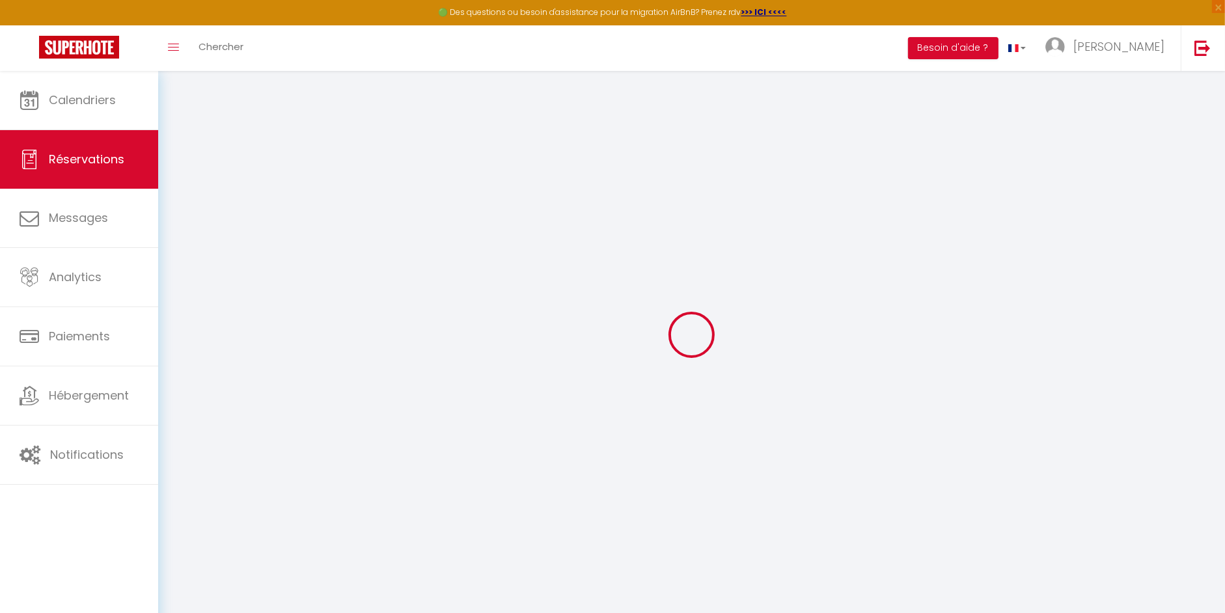
select select
type input "360"
checkbox input "false"
type input "0"
select select "2"
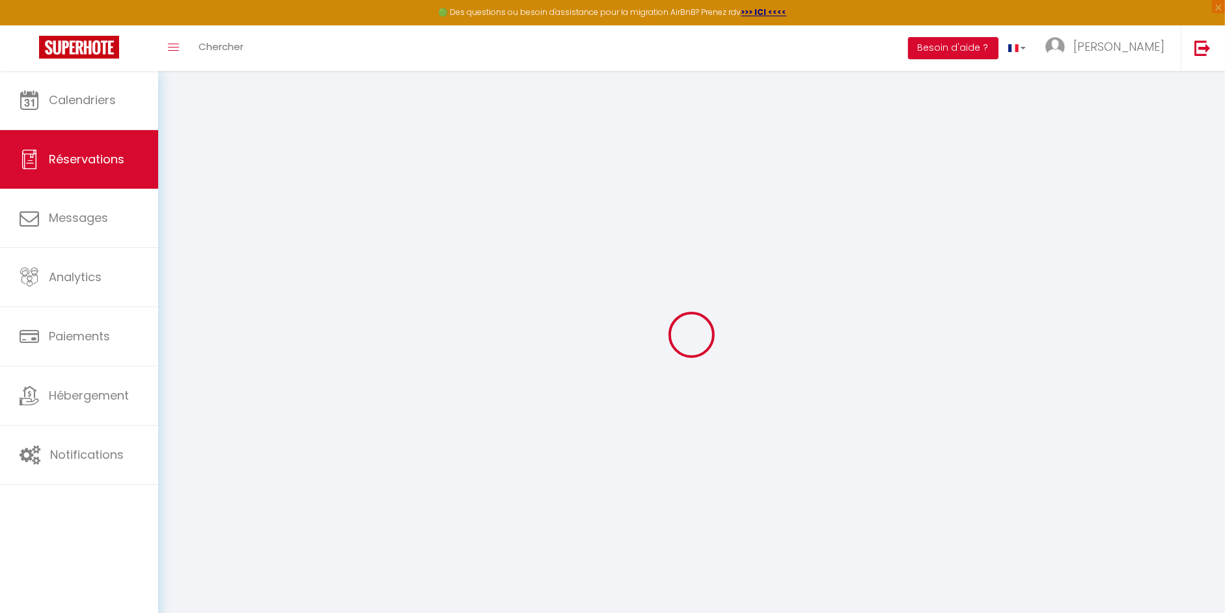
type input "0"
select select
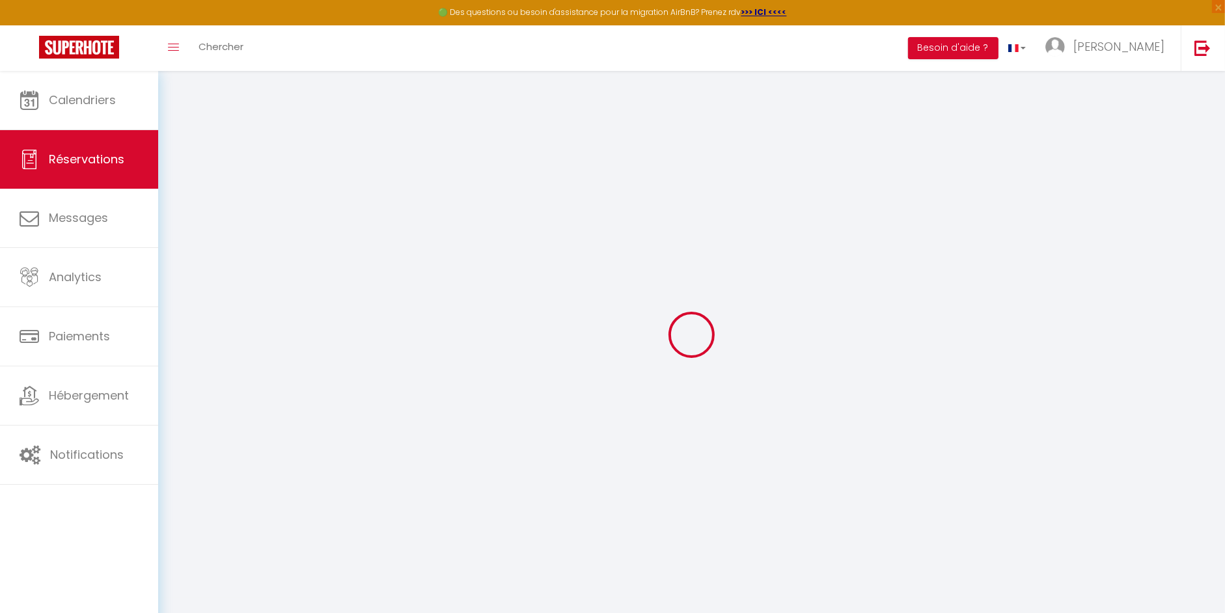
select select "14"
checkbox input "false"
select select
checkbox input "false"
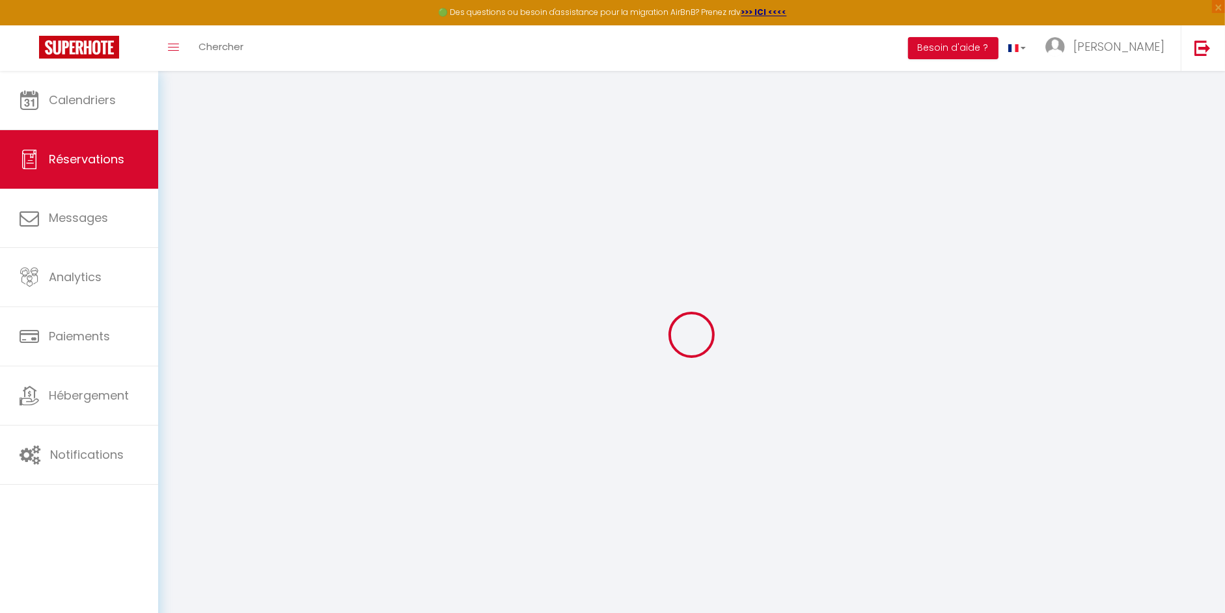
select select
checkbox input "false"
type textarea "** THIS RESERVATION HAS BEEN PRE-PAID ** BOOKING NOTE : Payment charge is EUR 6…"
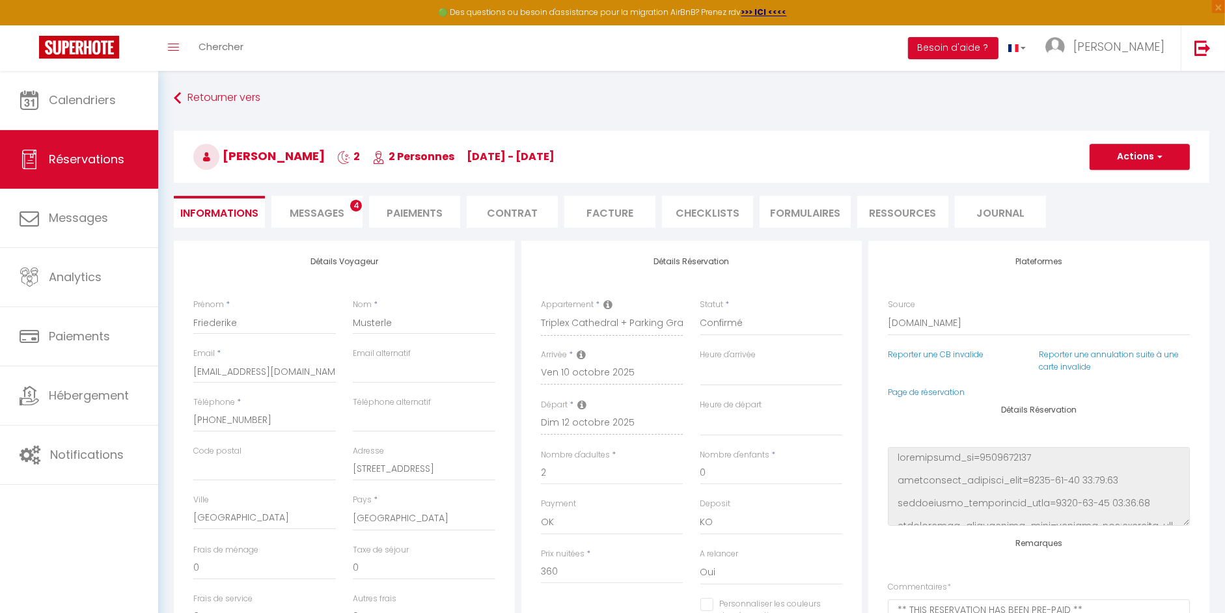
type input "70"
type input "18"
select select
checkbox input "false"
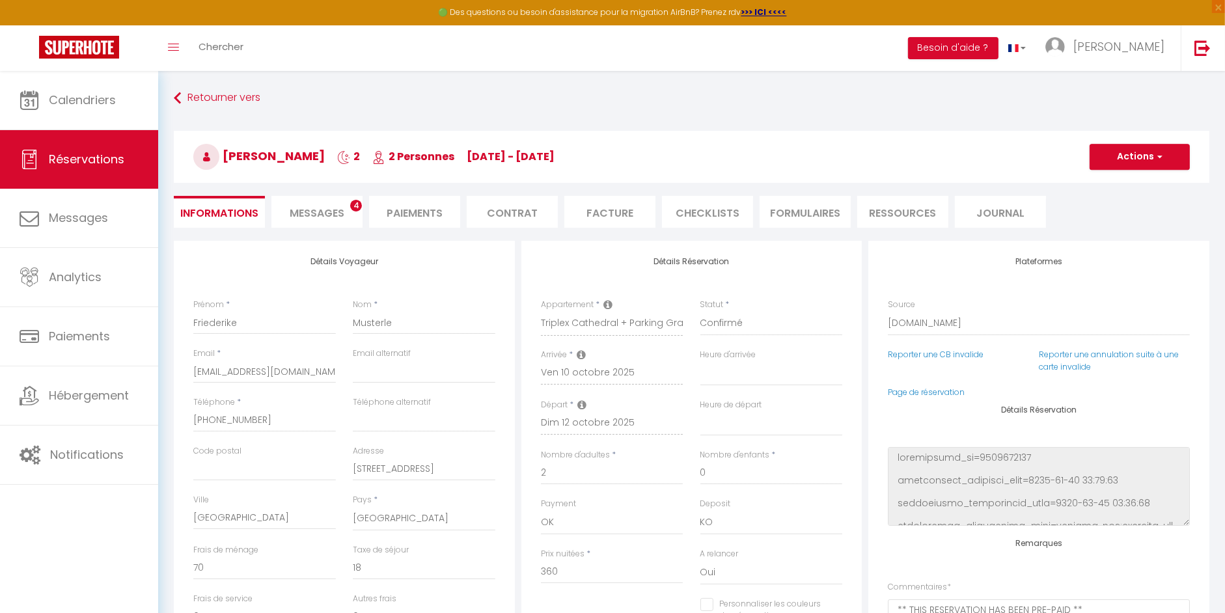
select select
click at [331, 212] on span "Messages" at bounding box center [317, 213] width 55 height 15
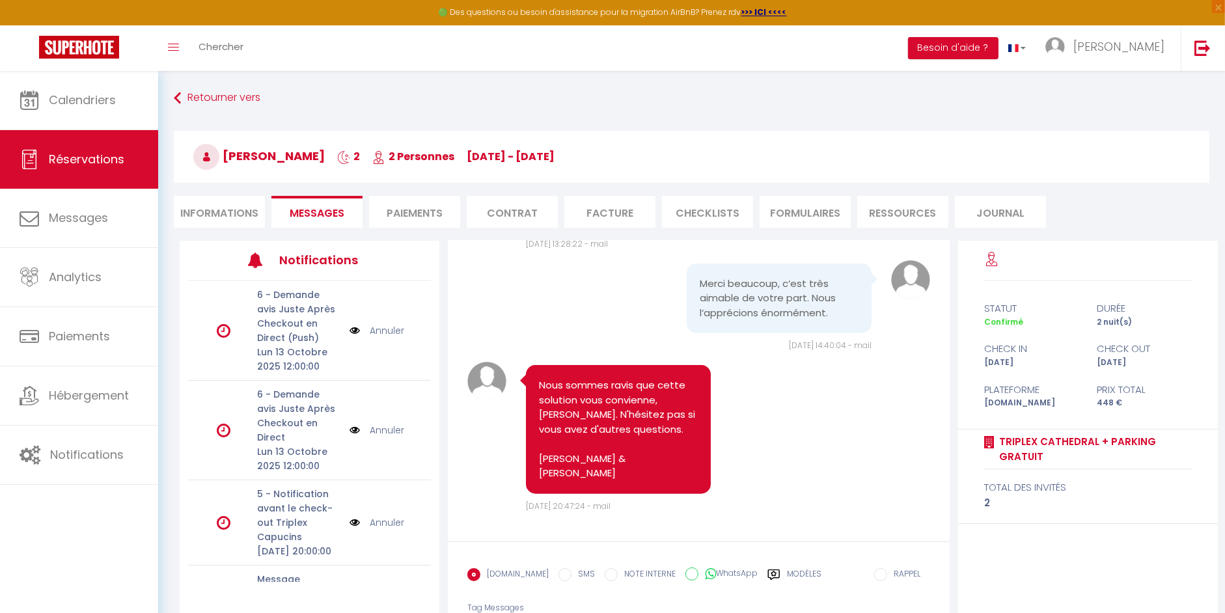
scroll to position [70, 0]
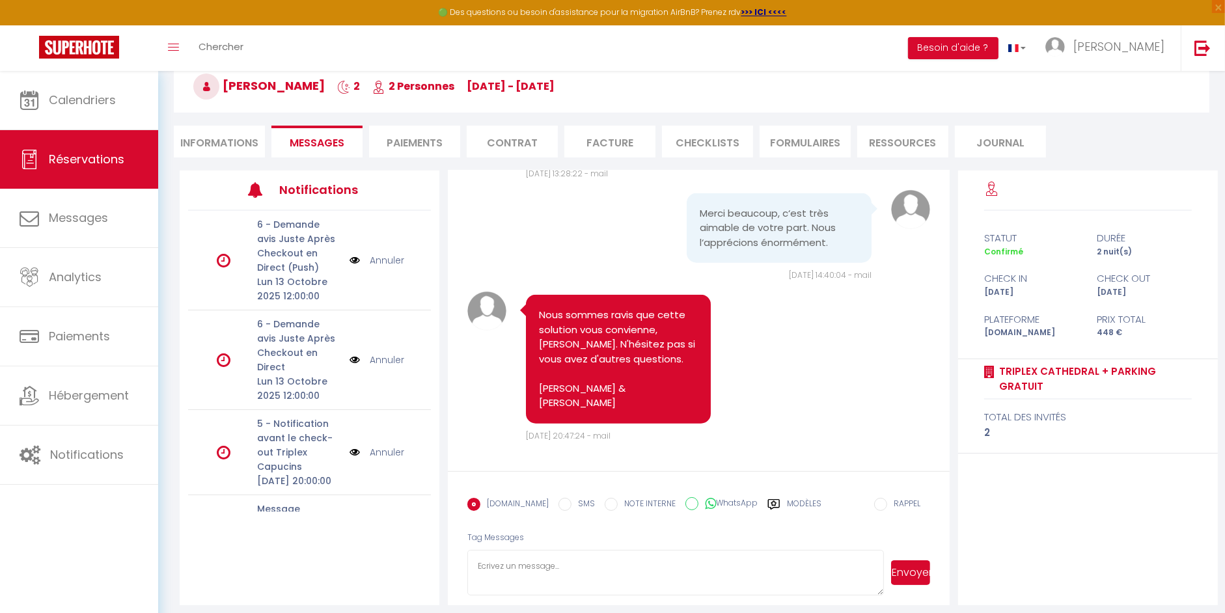
click at [549, 550] on textarea at bounding box center [675, 573] width 417 height 46
paste textarea "Bonjour [GUEST:FIRST_NAME], 🔑 Vos codes d'accès : – Code d’entrée de l’immeuble…"
drag, startPoint x: 510, startPoint y: 548, endPoint x: 585, endPoint y: 551, distance: 74.3
click at [585, 551] on textarea "Bonjour [GUEST:FIRST_NAME], 🔑 Vos codes d'accès : – Code d’entrée de l’immeuble…" at bounding box center [675, 573] width 417 height 46
click at [506, 551] on textarea "Bonjour [GUEST:FIRST_NAME], 🔑 Vos codes d'accès : – Code d’entrée de l’immeuble…" at bounding box center [675, 573] width 417 height 46
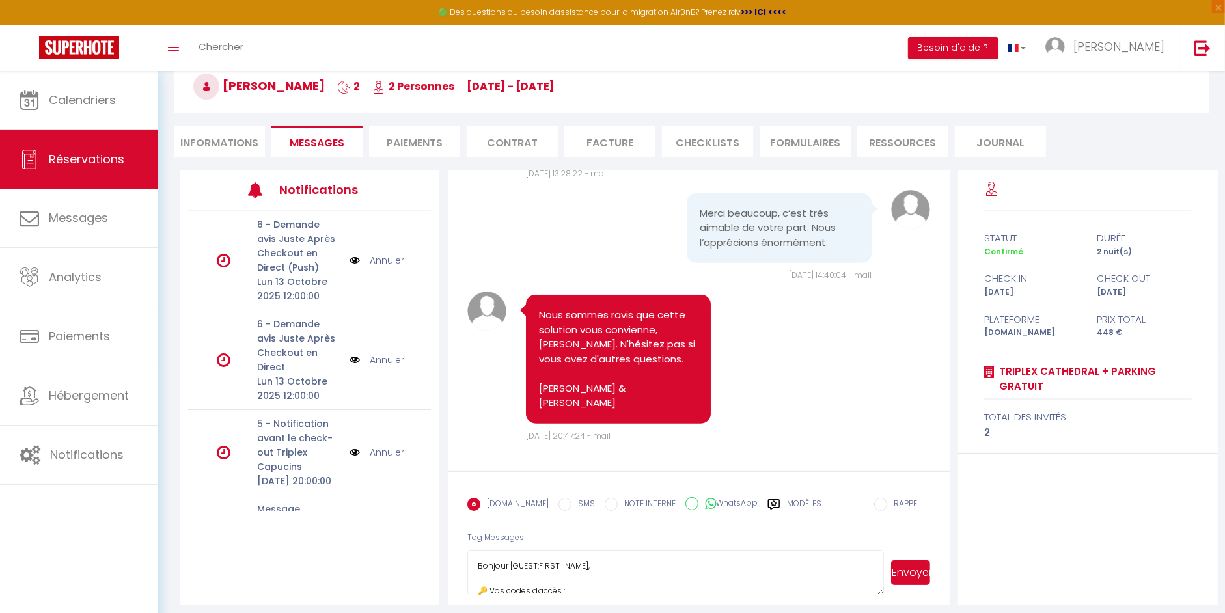
click at [508, 550] on textarea "Bonjour [GUEST:FIRST_NAME], 🔑 Vos codes d'accès : – Code d’entrée de l’immeuble…" at bounding box center [675, 573] width 417 height 46
click at [642, 571] on textarea "Bonjour [PERSON_NAME], 🔑 Vos codes d'accès : – Code d’entrée de l’immeuble : 25…" at bounding box center [675, 573] width 417 height 46
type textarea "Bonjour [PERSON_NAME], 🔑 Vos codes d'accès : – Code d’entrée de l’immeuble : 25…"
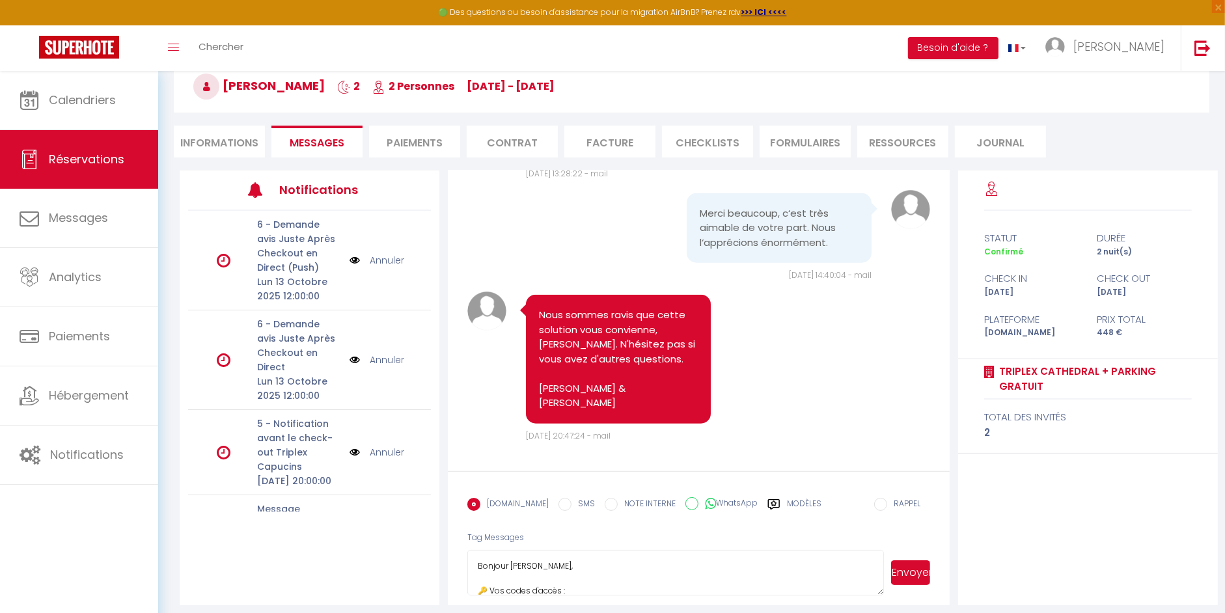
click at [911, 560] on button "Envoyer" at bounding box center [910, 572] width 39 height 25
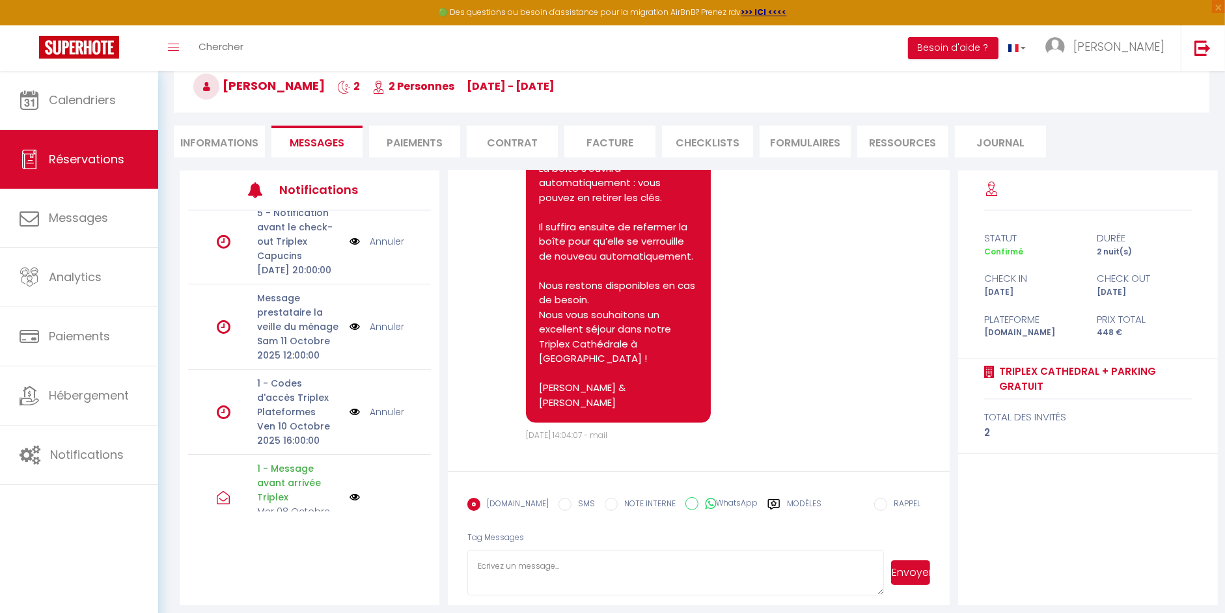
scroll to position [217, 0]
click at [387, 413] on link "Annuler" at bounding box center [387, 406] width 34 height 14
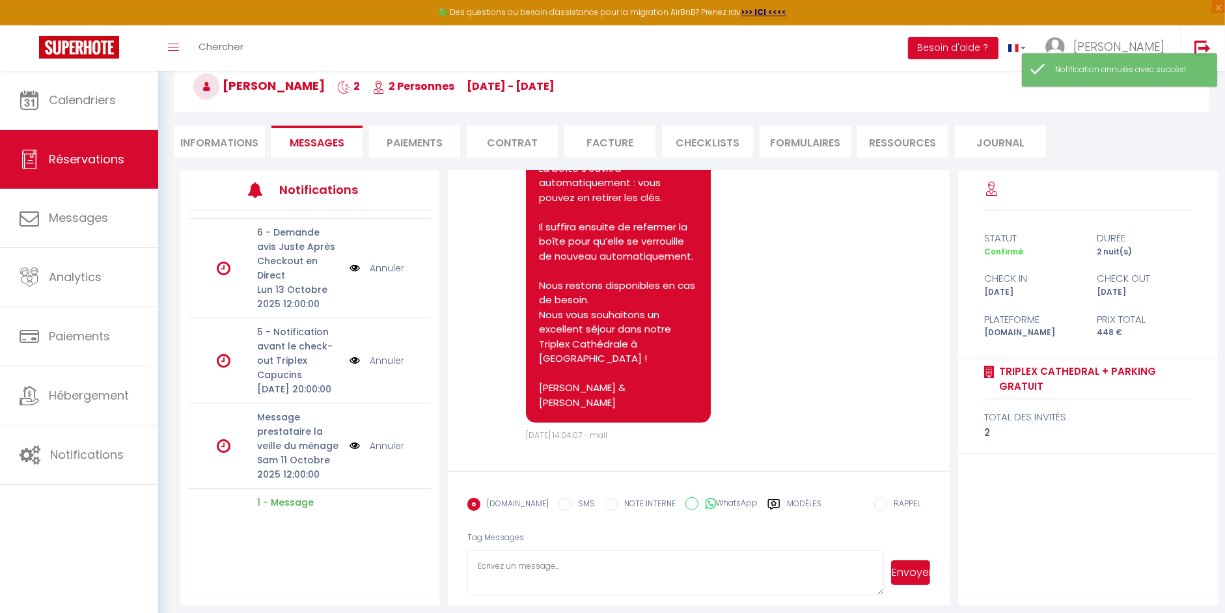
scroll to position [87, 0]
